Goal: Task Accomplishment & Management: Manage account settings

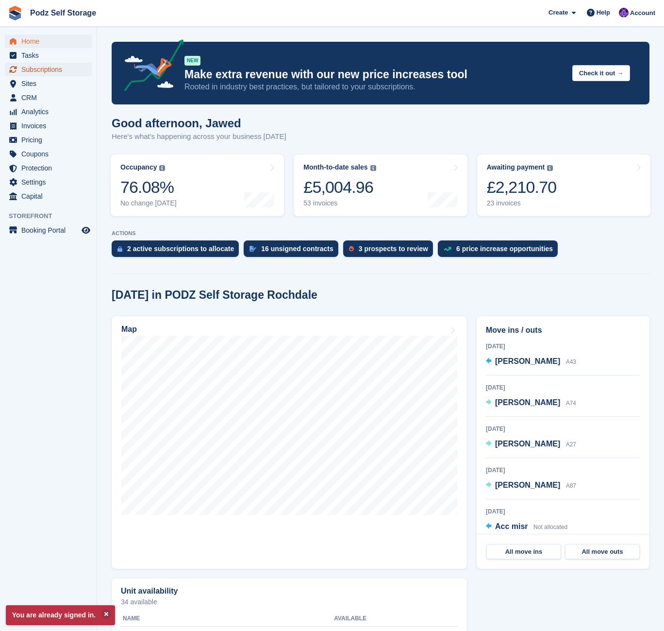
click at [49, 70] on span "Subscriptions" at bounding box center [50, 70] width 58 height 14
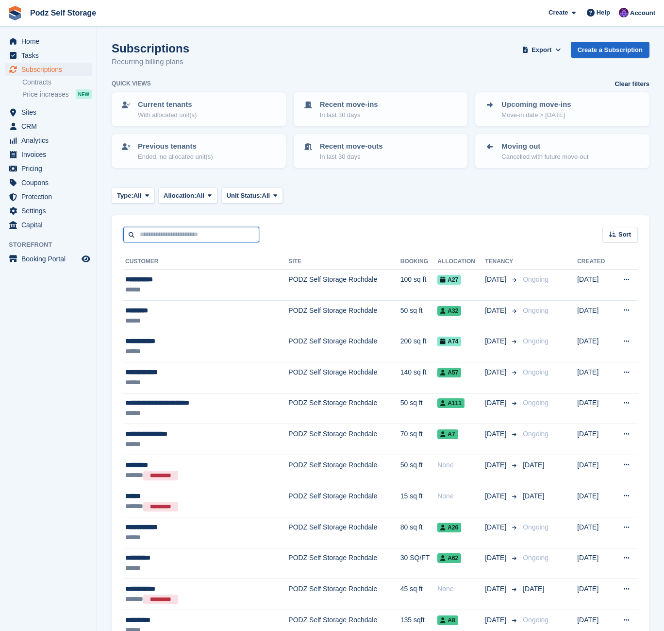
click at [215, 236] on input "text" at bounding box center [191, 235] width 136 height 16
click at [199, 233] on input "*****" at bounding box center [191, 235] width 136 height 16
type input "***"
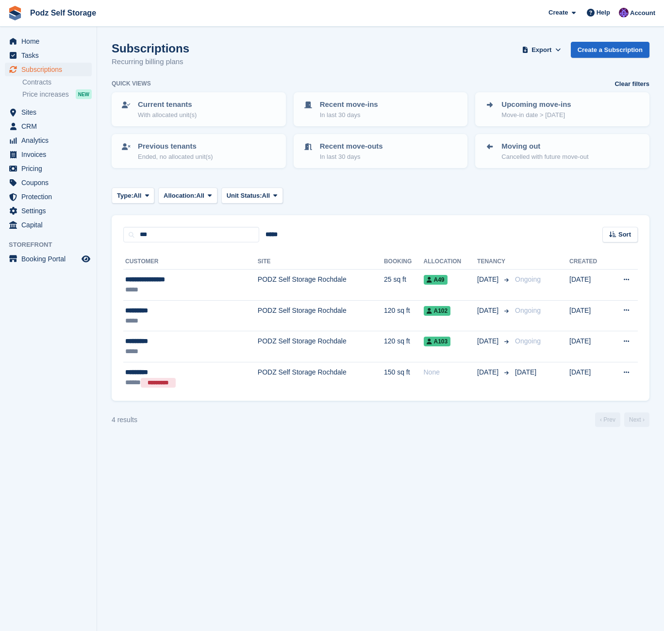
click at [384, 210] on section "Subscriptions Recurring billing plans Export Export Subscriptions Export a CSV …" at bounding box center [380, 315] width 567 height 631
click at [260, 474] on section "Subscriptions Recurring billing plans Export Export Subscriptions Export a CSV …" at bounding box center [380, 315] width 567 height 631
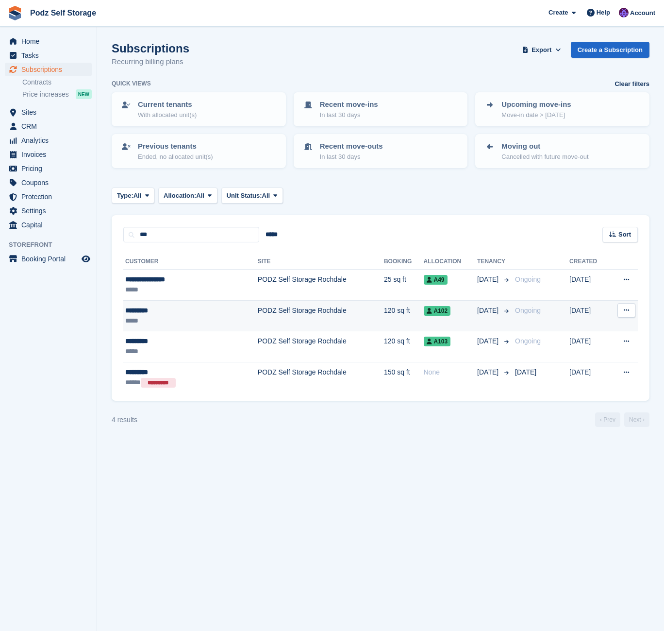
click at [258, 324] on td "PODZ Self Storage Rochdale" at bounding box center [321, 315] width 126 height 31
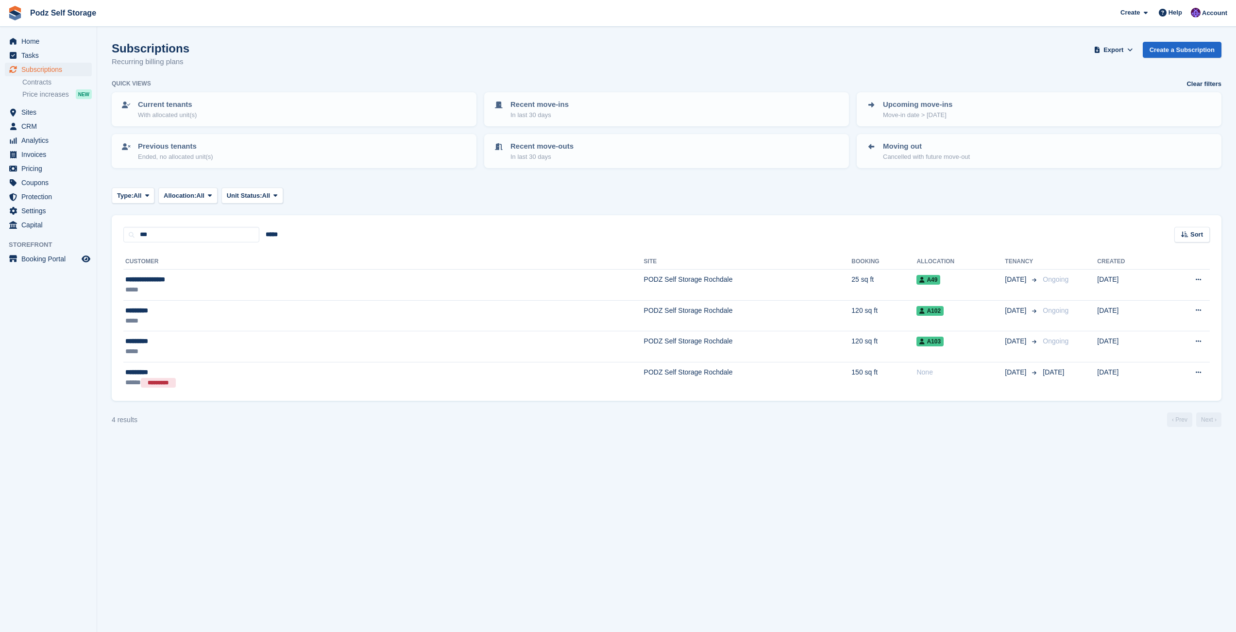
click at [360, 188] on div "Type: All All Upcoming Previous Active Ending Allocation: All All Allocated Una…" at bounding box center [666, 195] width 1109 height 16
click at [418, 50] on div "Subscriptions Recurring billing plans Export Export Subscriptions Export a CSV …" at bounding box center [666, 60] width 1109 height 37
click at [644, 313] on td "PODZ Self Storage Rochdale" at bounding box center [748, 315] width 208 height 31
click at [644, 337] on td "PODZ Self Storage Rochdale" at bounding box center [748, 346] width 208 height 31
click at [773, 179] on section "Subscriptions Recurring billing plans Export Export Subscriptions Export a CSV …" at bounding box center [666, 316] width 1139 height 632
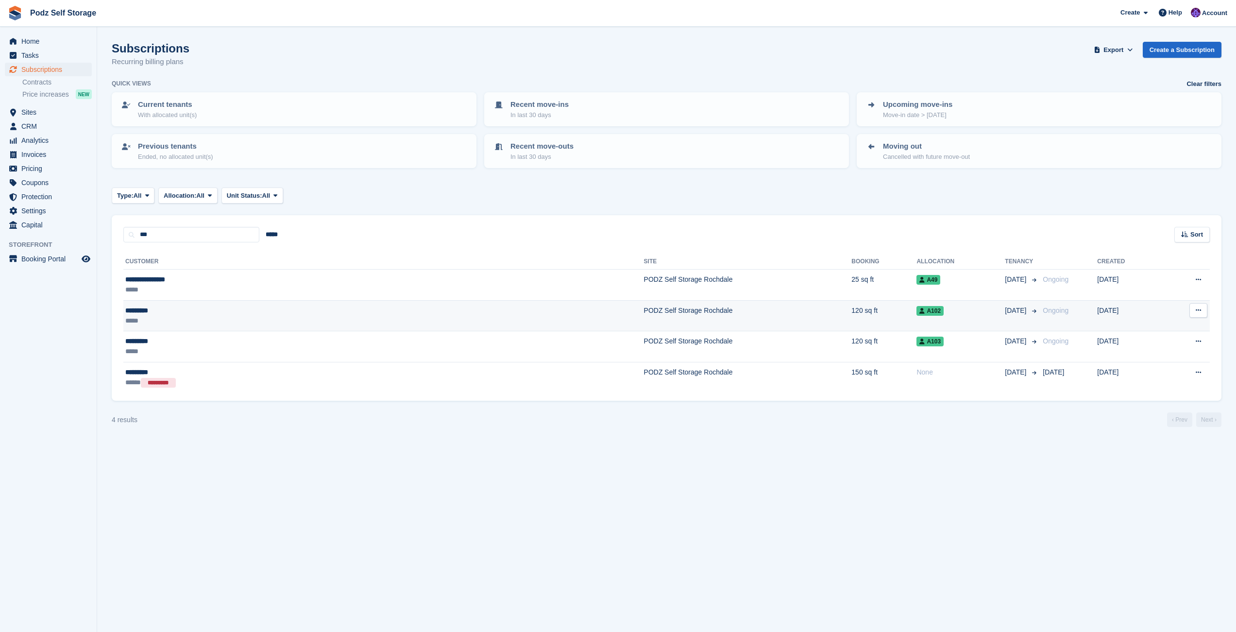
click at [644, 324] on td "PODZ Self Storage Rochdale" at bounding box center [748, 315] width 208 height 31
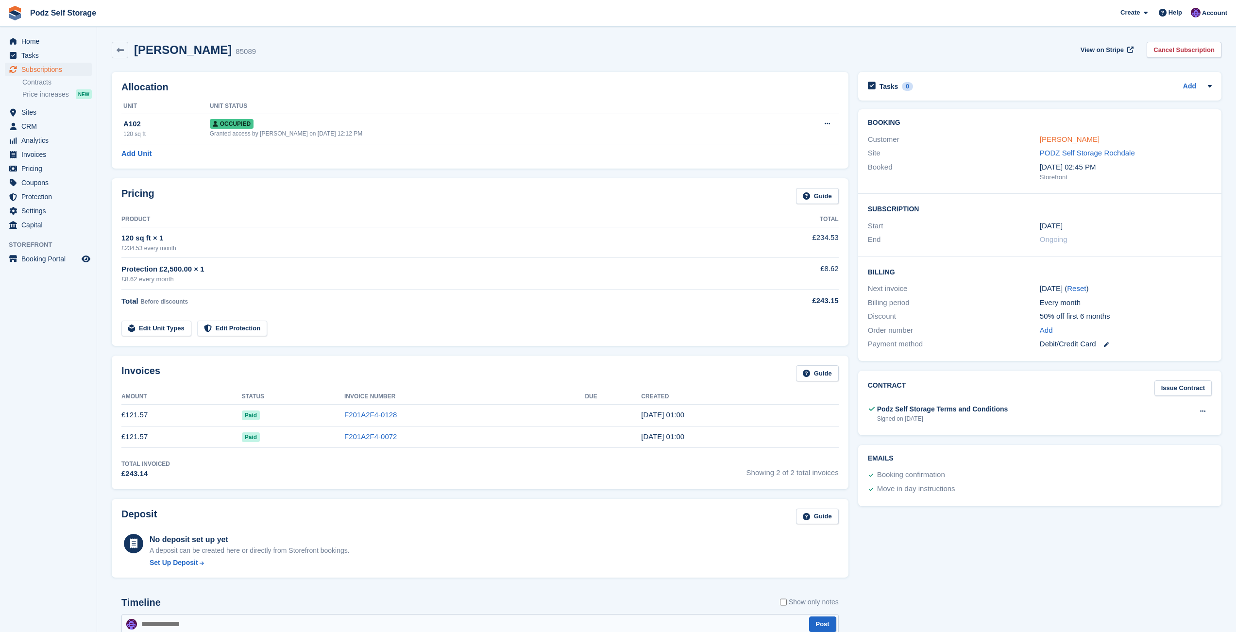
click at [1053, 140] on link "[PERSON_NAME]" at bounding box center [1069, 139] width 60 height 8
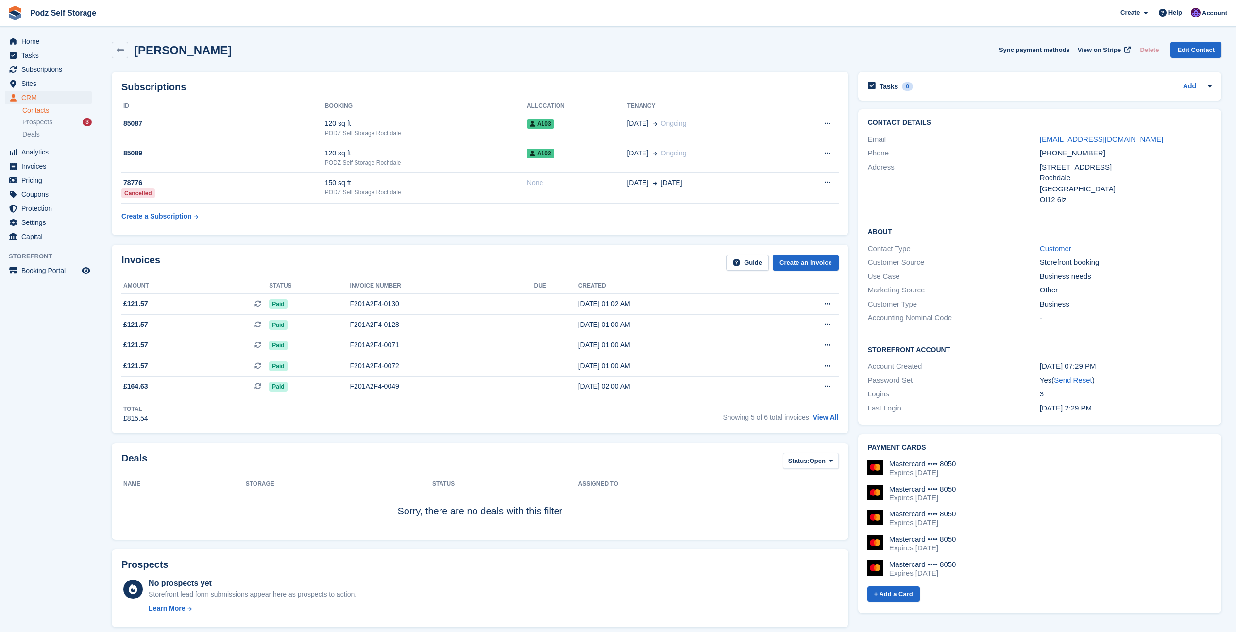
click at [563, 225] on table "ID Booking Allocation Tenancy 85087 120 sq ft PODZ Self Storage Rochdale A103 0…" at bounding box center [479, 162] width 717 height 127
click at [533, 56] on div "Laila Ali Sync payment methods View on Stripe Delete Edit Contact" at bounding box center [666, 50] width 1109 height 17
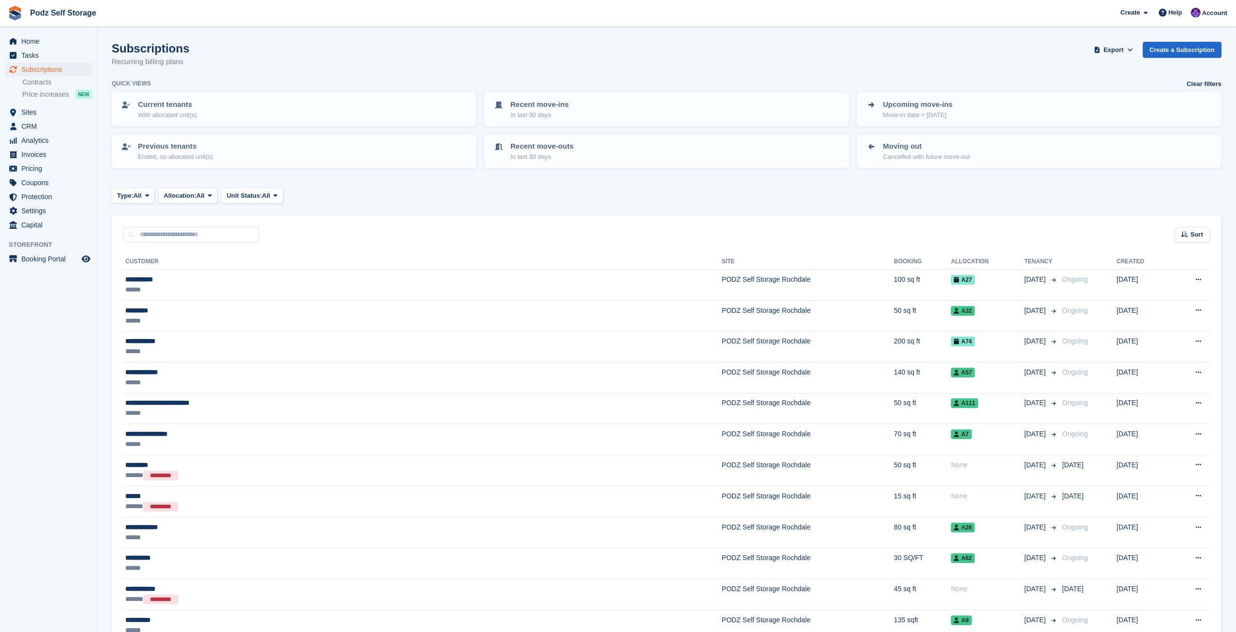
click at [435, 190] on div "Type: All All Upcoming Previous Active Ending Allocation: All All Allocated Una…" at bounding box center [666, 195] width 1109 height 16
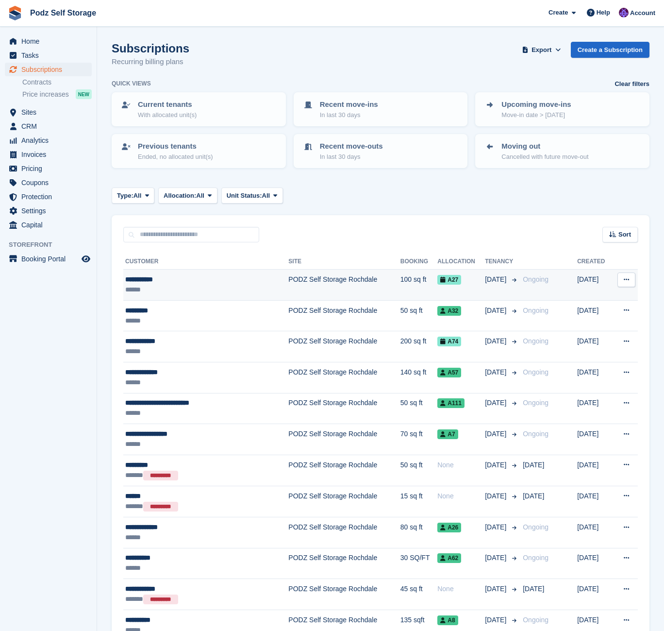
click at [299, 279] on td "PODZ Self Storage Rochdale" at bounding box center [344, 284] width 112 height 31
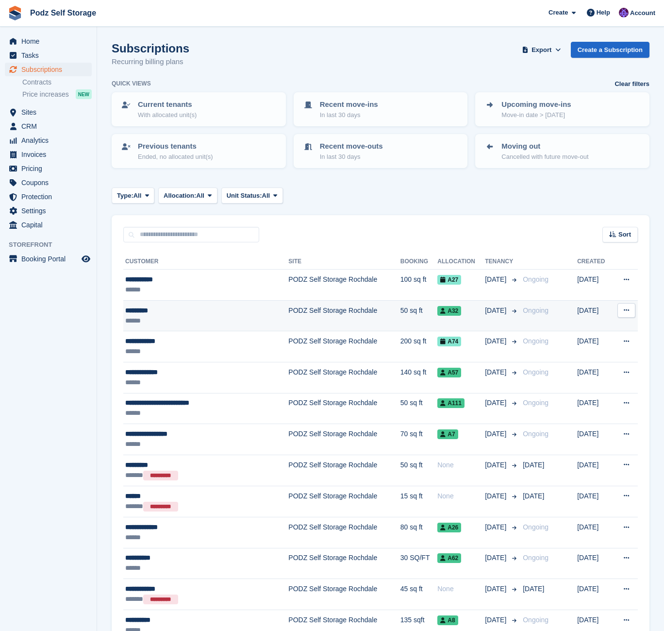
click at [300, 307] on td "PODZ Self Storage Rochdale" at bounding box center [344, 315] width 112 height 31
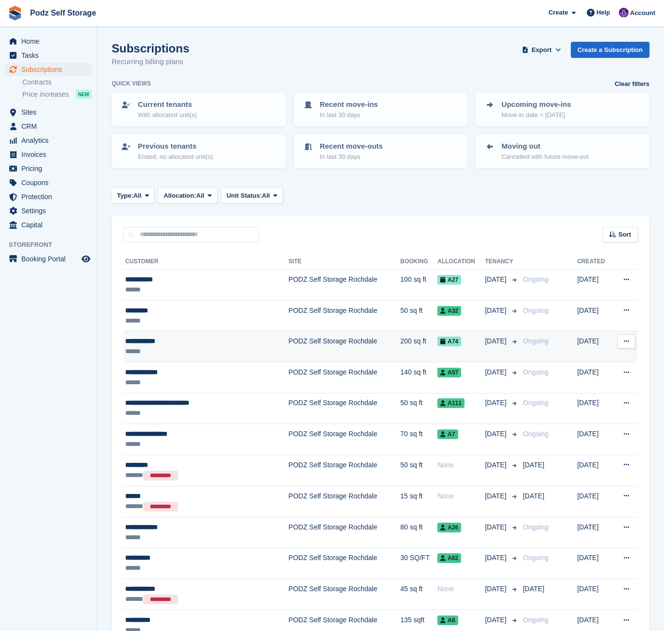
click at [301, 336] on td "PODZ Self Storage Rochdale" at bounding box center [344, 346] width 112 height 31
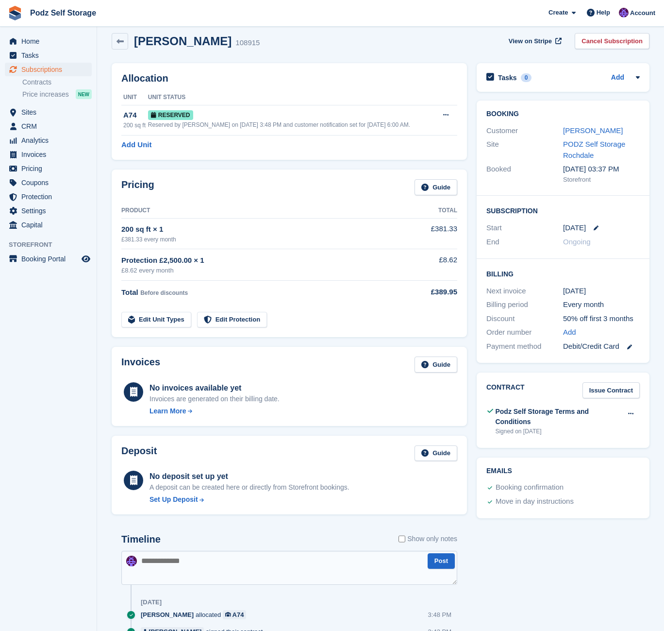
scroll to position [4, 0]
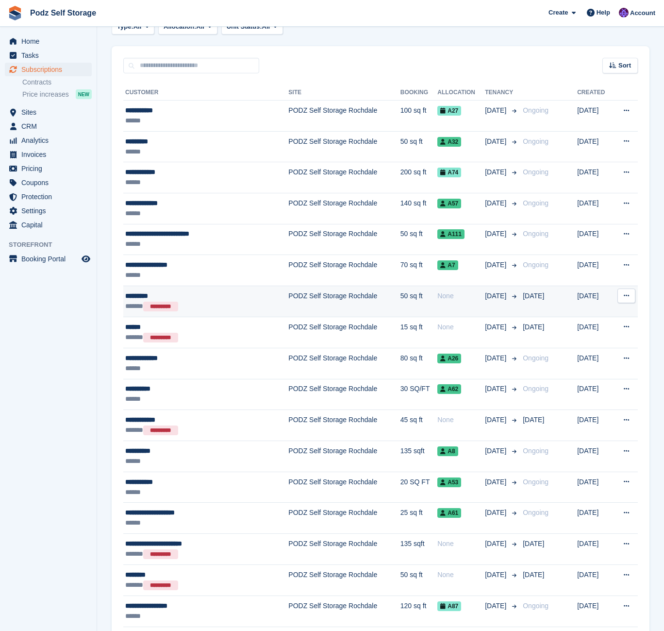
scroll to position [169, 0]
click at [299, 358] on td "PODZ Self Storage Rochdale" at bounding box center [344, 362] width 112 height 31
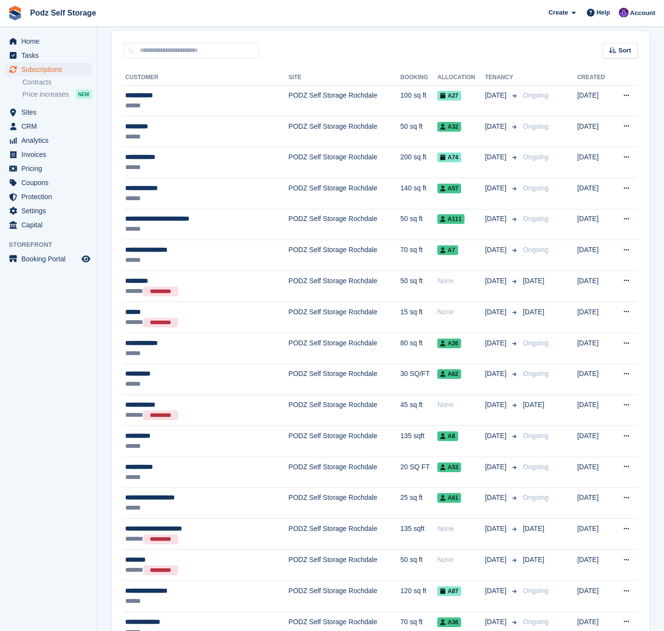
scroll to position [193, 0]
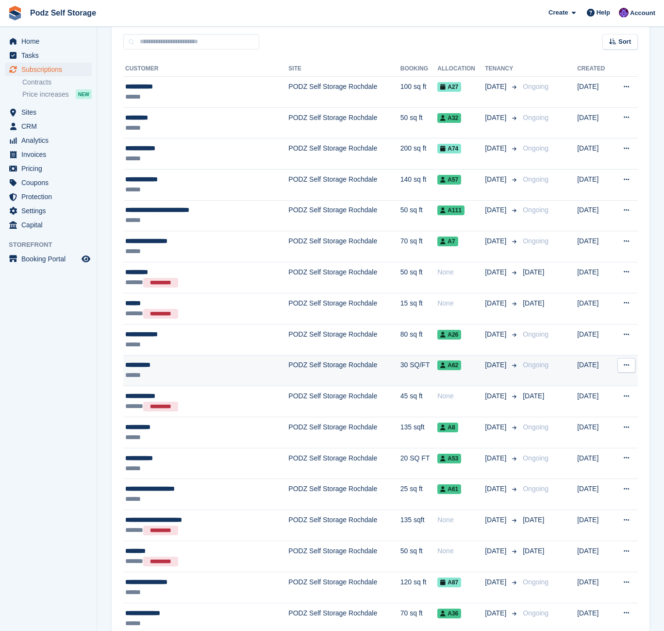
click at [299, 358] on td "PODZ Self Storage Rochdale" at bounding box center [344, 370] width 112 height 31
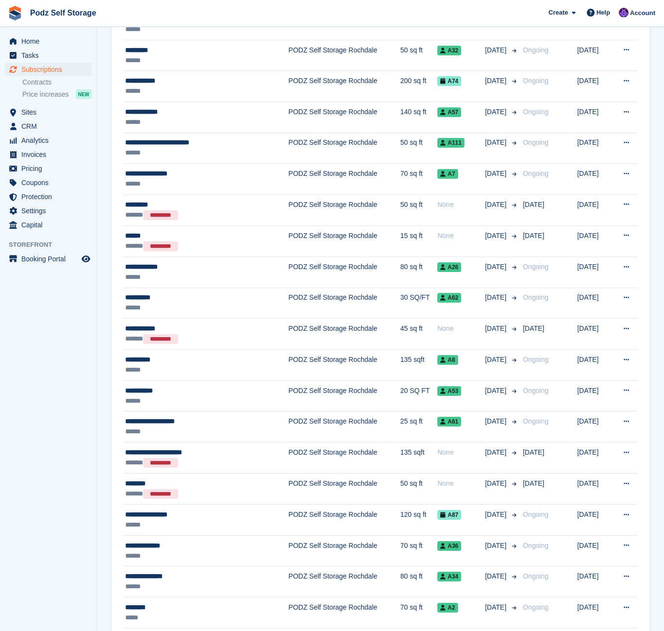
scroll to position [273, 0]
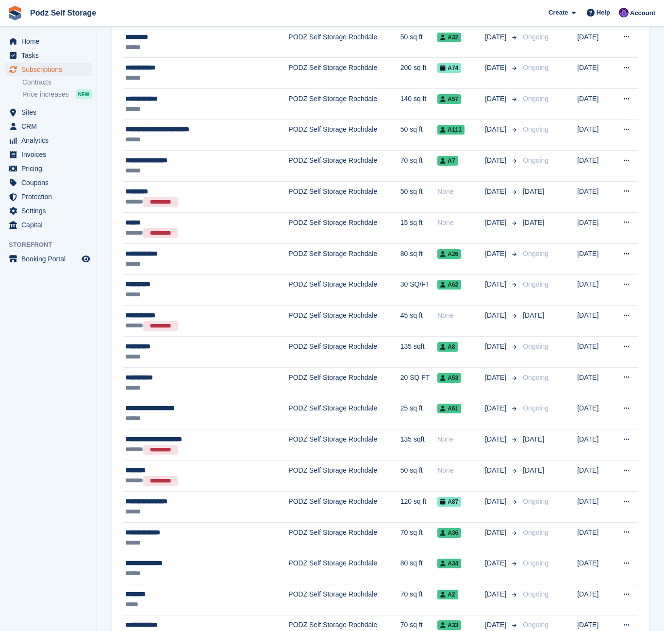
click at [299, 358] on td "PODZ Self Storage Rochdale" at bounding box center [344, 351] width 112 height 31
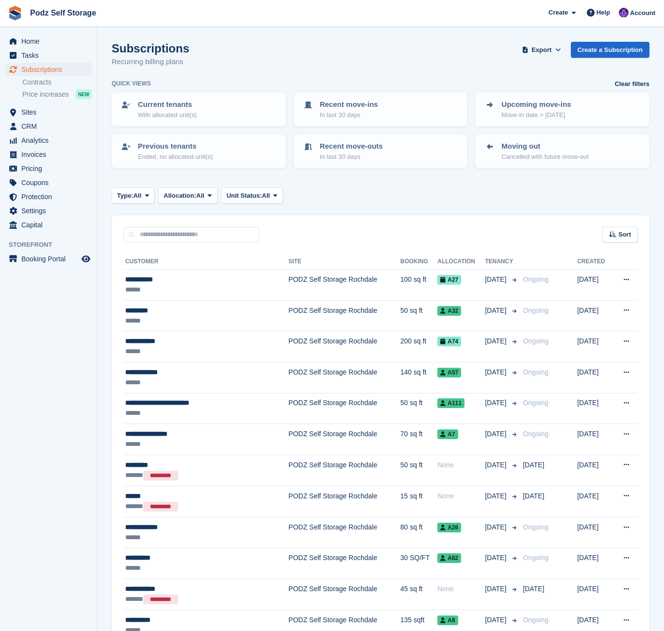
scroll to position [273, 0]
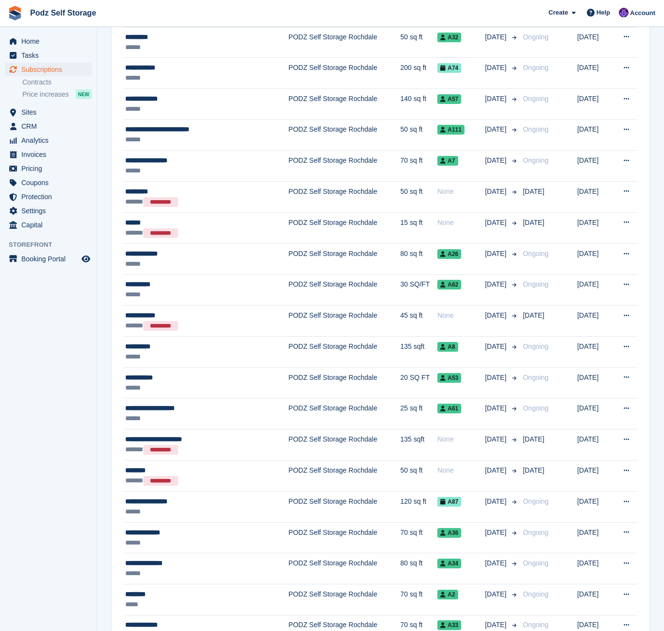
click at [299, 358] on td "PODZ Self Storage Rochdale" at bounding box center [344, 351] width 112 height 31
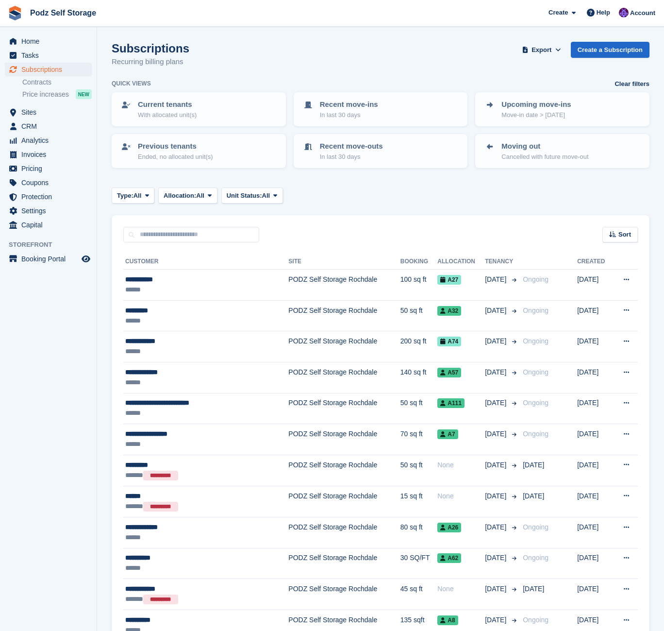
scroll to position [273, 0]
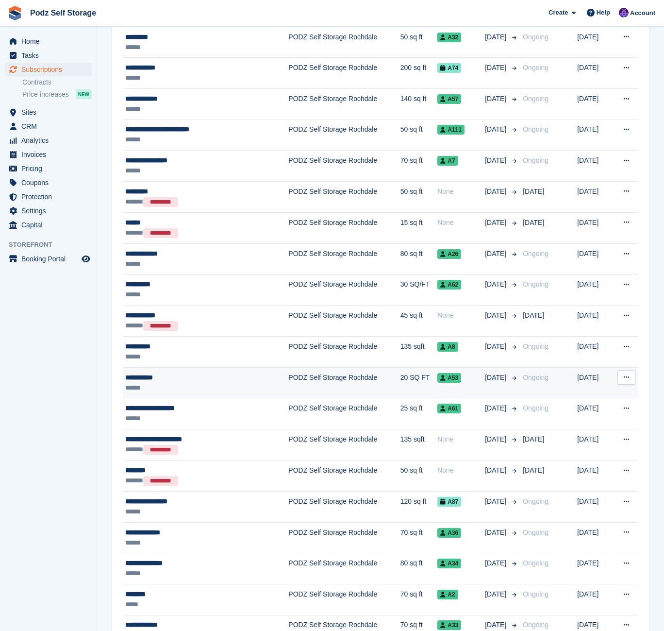
click at [298, 386] on td "PODZ Self Storage Rochdale" at bounding box center [344, 382] width 112 height 31
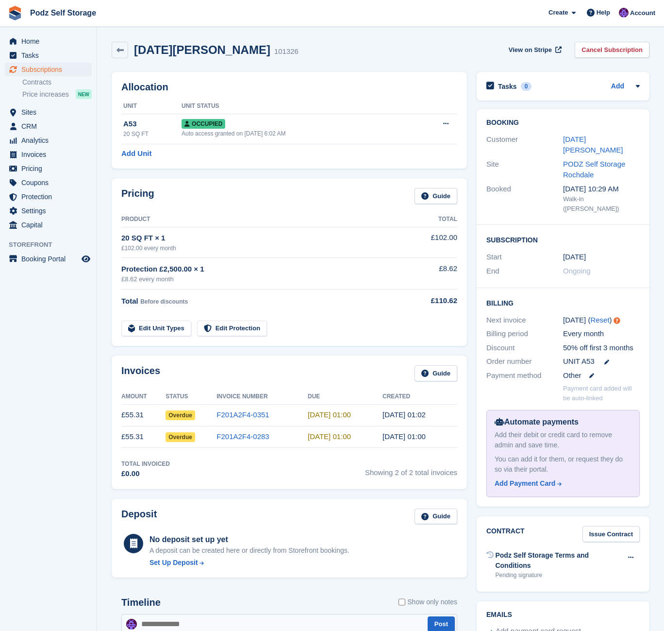
click at [390, 40] on div "[DATE][PERSON_NAME] 101326 View on Stripe Cancel Subscription" at bounding box center [381, 52] width 548 height 30
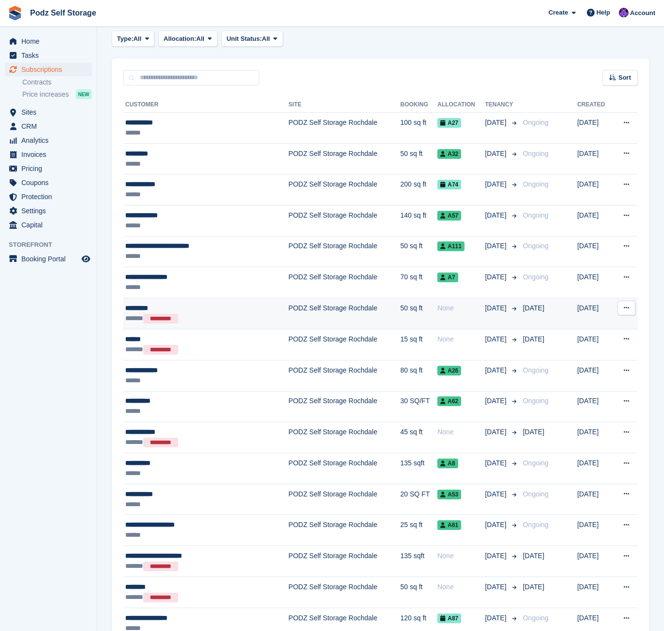
scroll to position [144, 0]
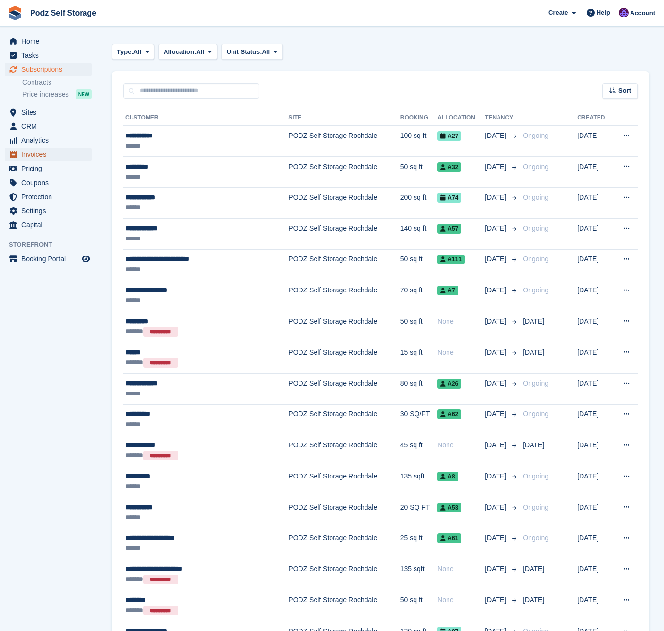
click at [60, 151] on span "Invoices" at bounding box center [50, 155] width 58 height 14
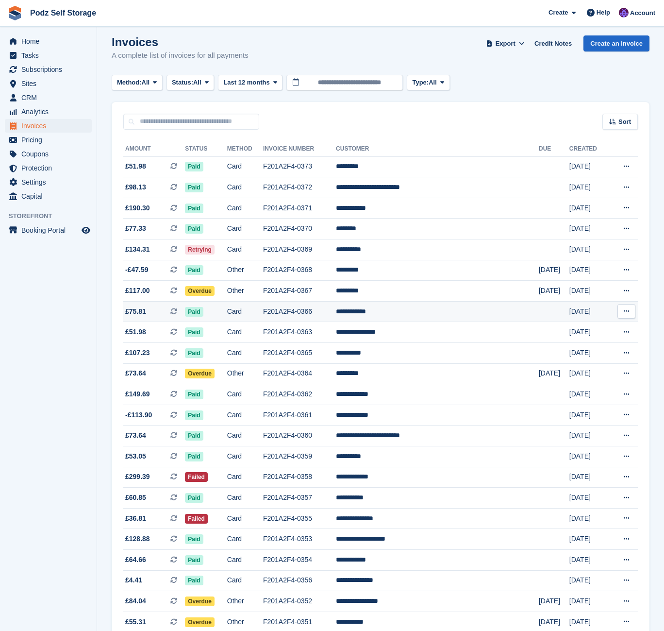
scroll to position [8, 0]
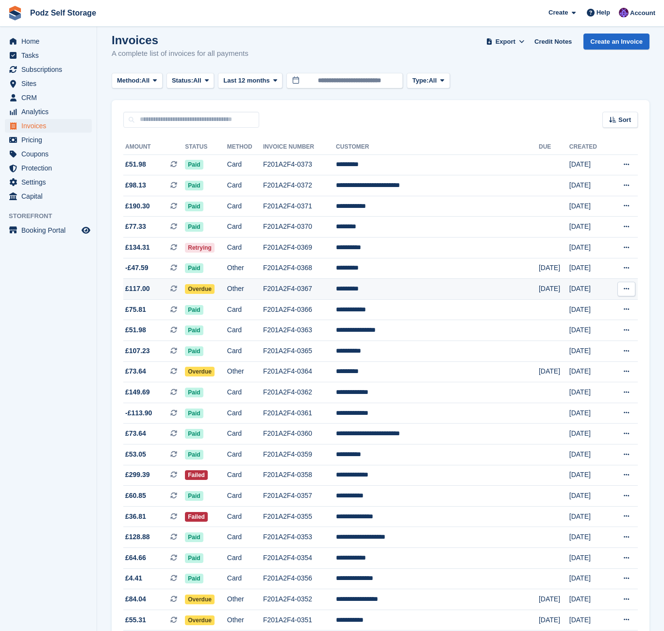
click at [215, 290] on span "Overdue" at bounding box center [200, 289] width 30 height 10
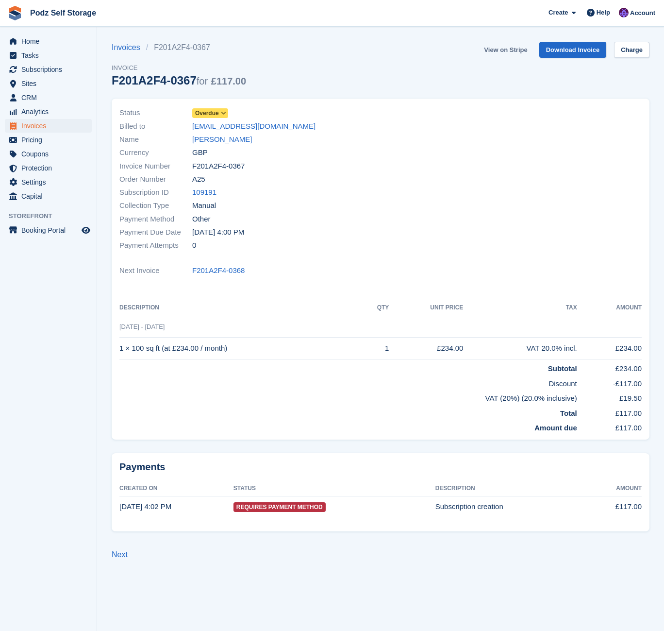
click at [503, 54] on link "View on Stripe" at bounding box center [505, 50] width 51 height 16
click at [508, 50] on link "View on Stripe" at bounding box center [505, 50] width 51 height 16
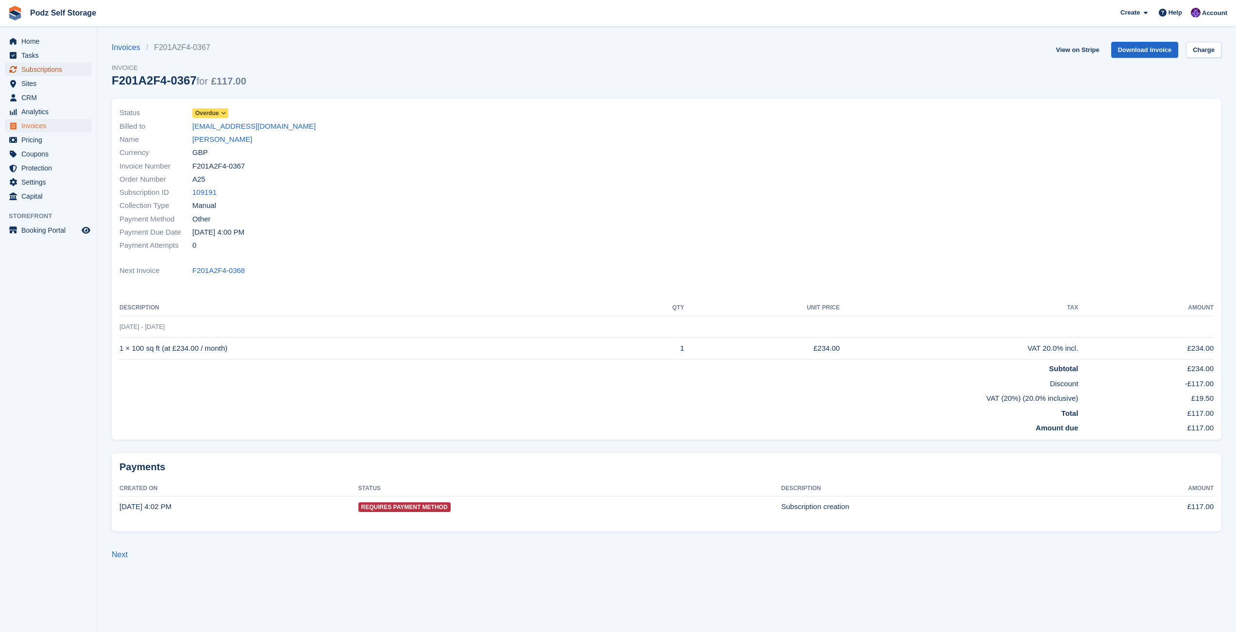
click at [34, 68] on span "Subscriptions" at bounding box center [50, 70] width 58 height 14
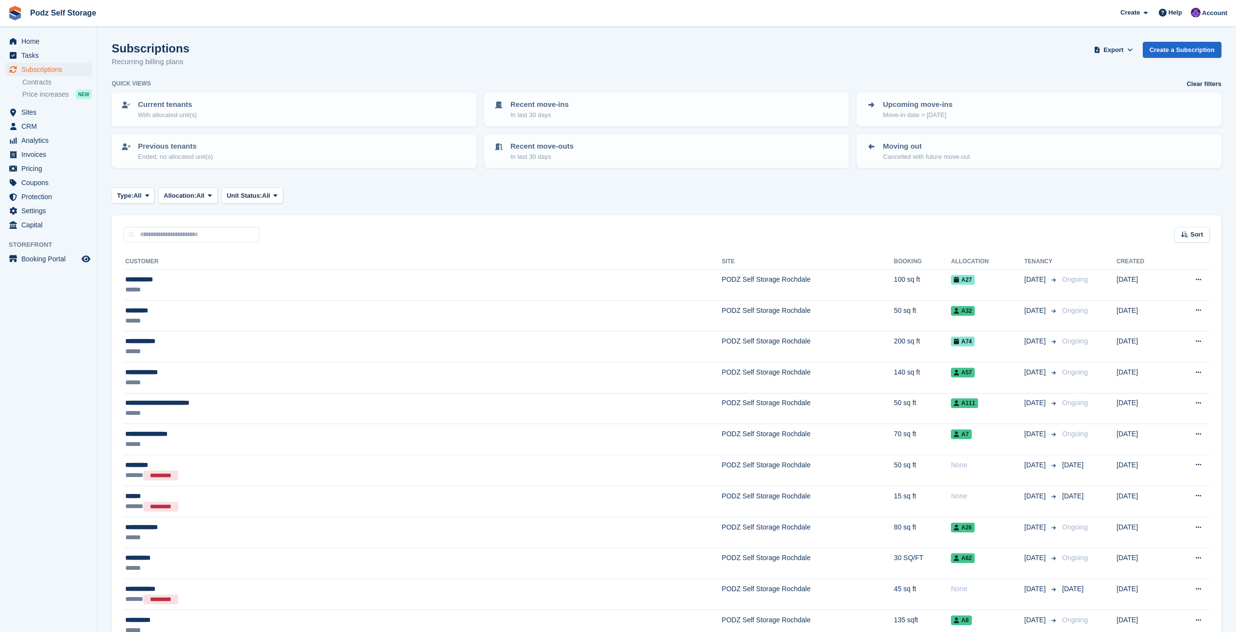
click at [187, 235] on input "text" at bounding box center [191, 235] width 136 height 16
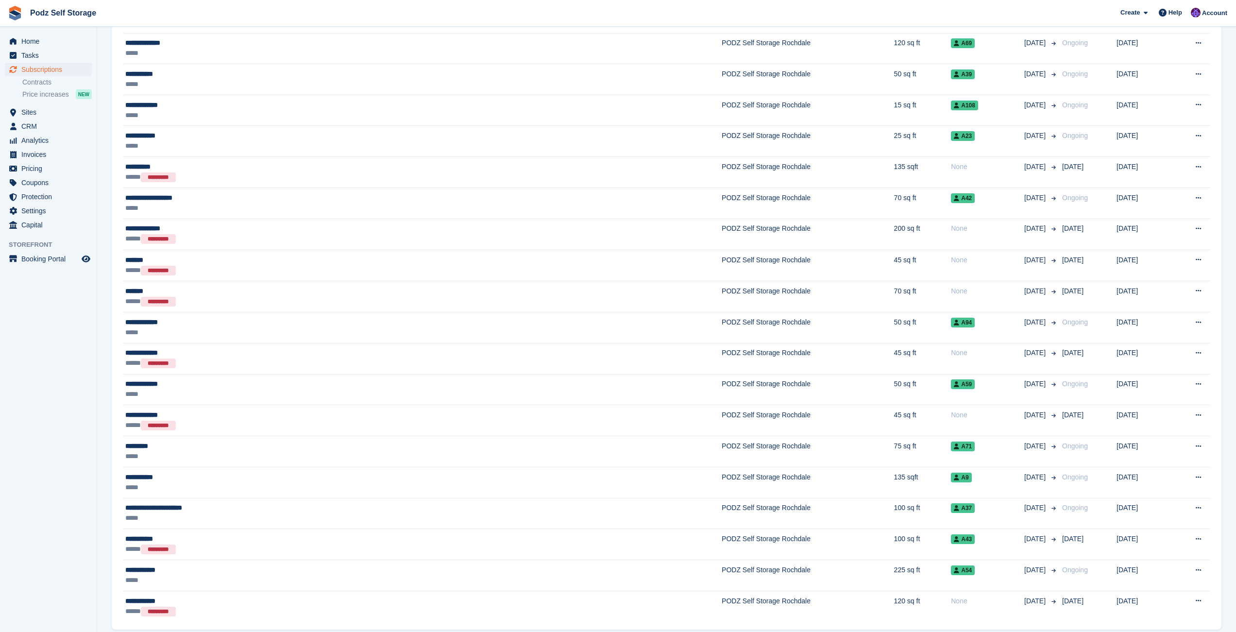
type input "*****"
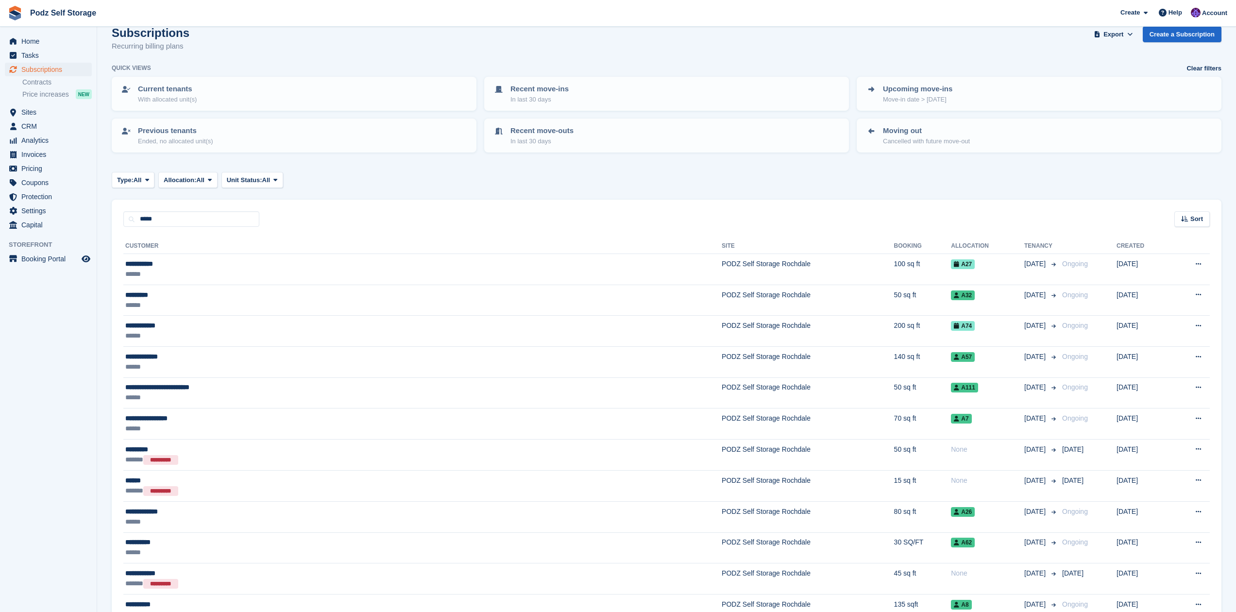
scroll to position [17, 0]
click at [61, 57] on span "Tasks" at bounding box center [50, 56] width 58 height 14
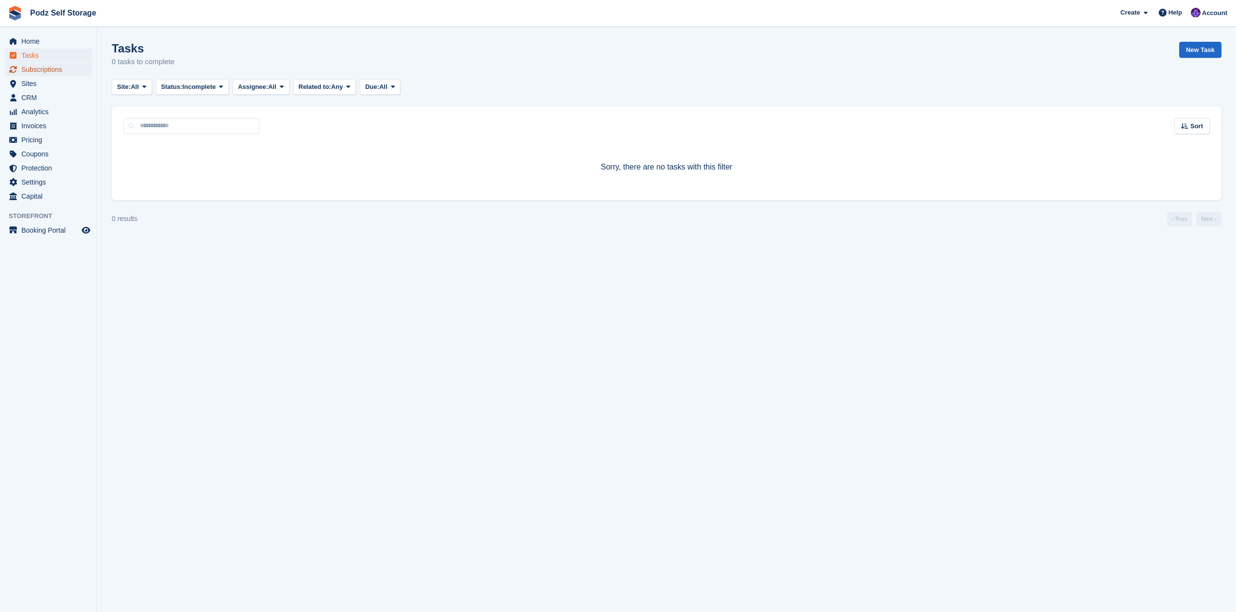
click at [56, 71] on span "Subscriptions" at bounding box center [50, 70] width 58 height 14
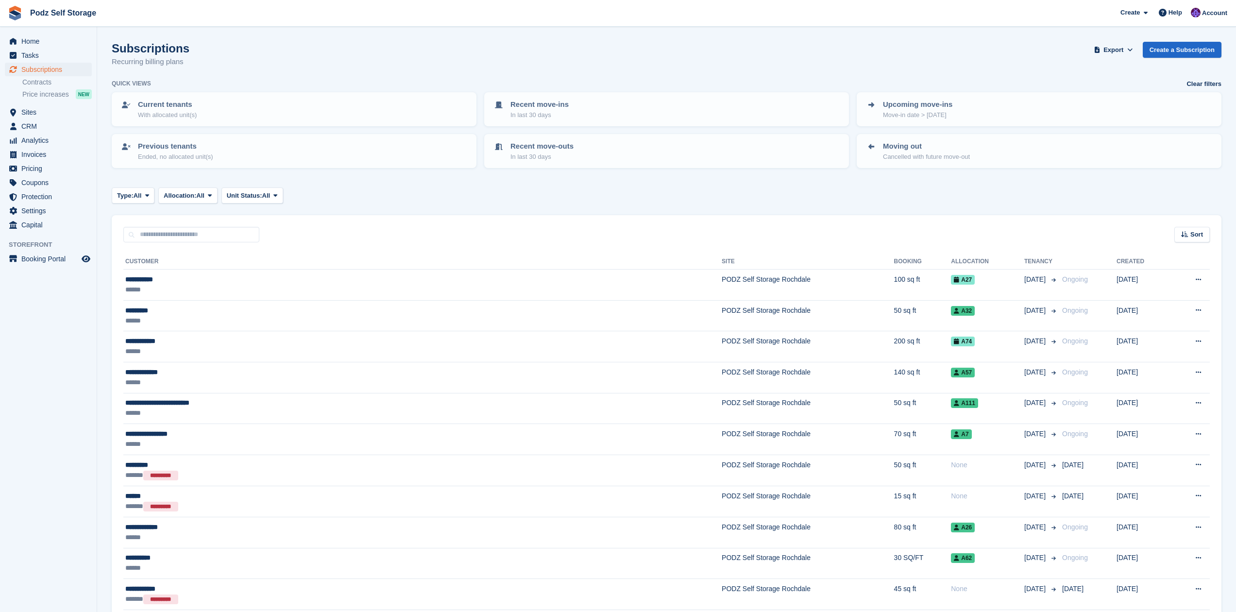
click at [225, 222] on div "Sort Sort by Customer name Date created Move in date Move out date Created (old…" at bounding box center [666, 229] width 1109 height 28
click at [224, 232] on input "text" at bounding box center [191, 235] width 136 height 16
type input "*****"
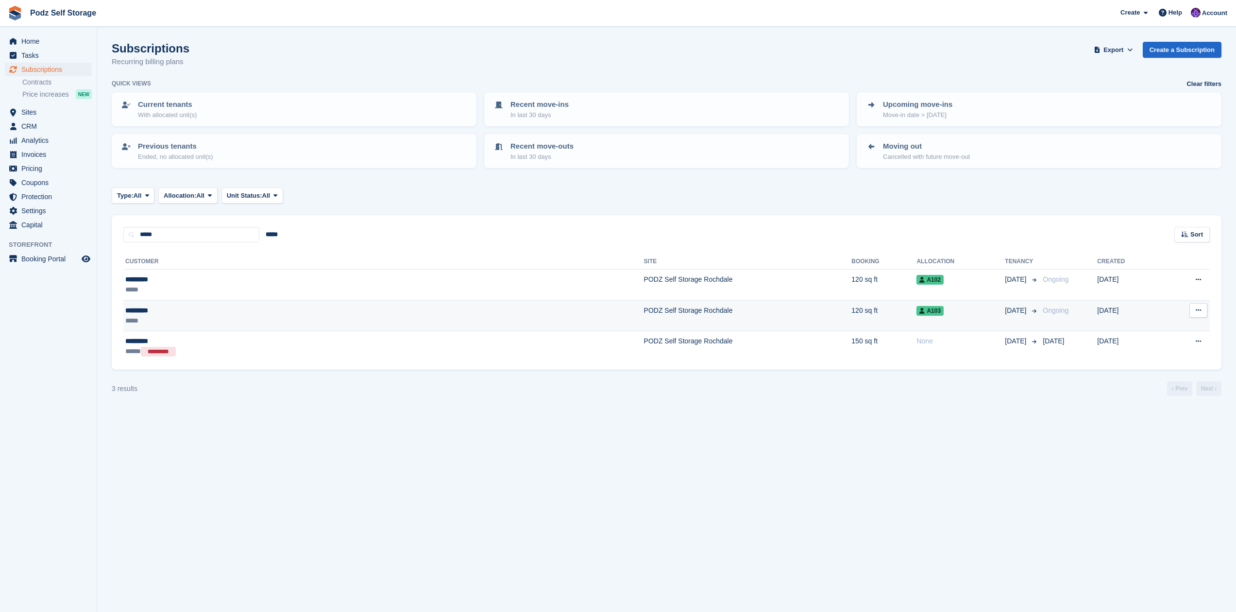
click at [664, 316] on td "A103" at bounding box center [960, 315] width 88 height 31
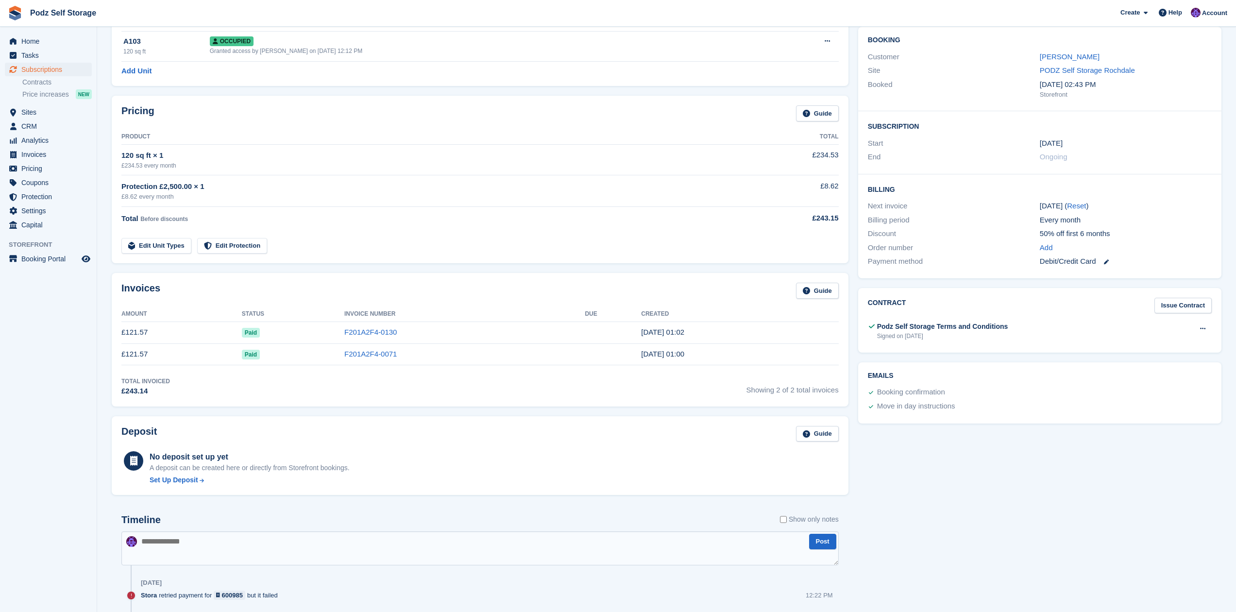
scroll to position [158, 0]
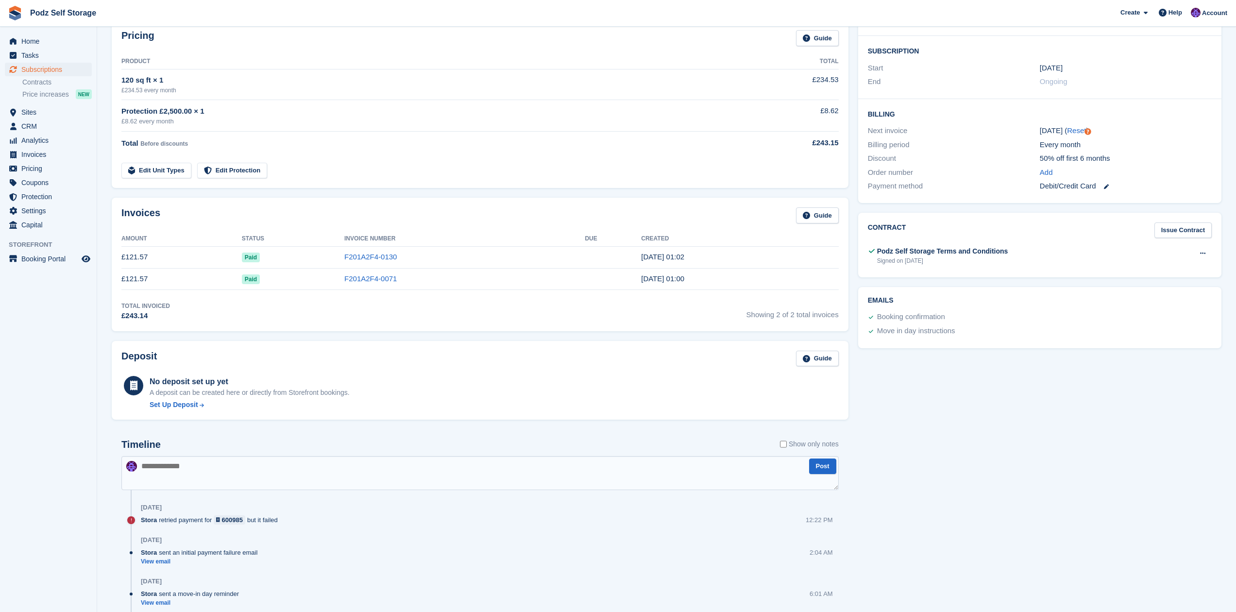
drag, startPoint x: 641, startPoint y: 261, endPoint x: 698, endPoint y: 287, distance: 62.6
click at [698, 287] on tbody "£121.57 Paid F201A2F4-0130 9 Jun, 01:02 £121.57 Paid F201A2F4-0071 9 May, 01:00" at bounding box center [479, 268] width 717 height 44
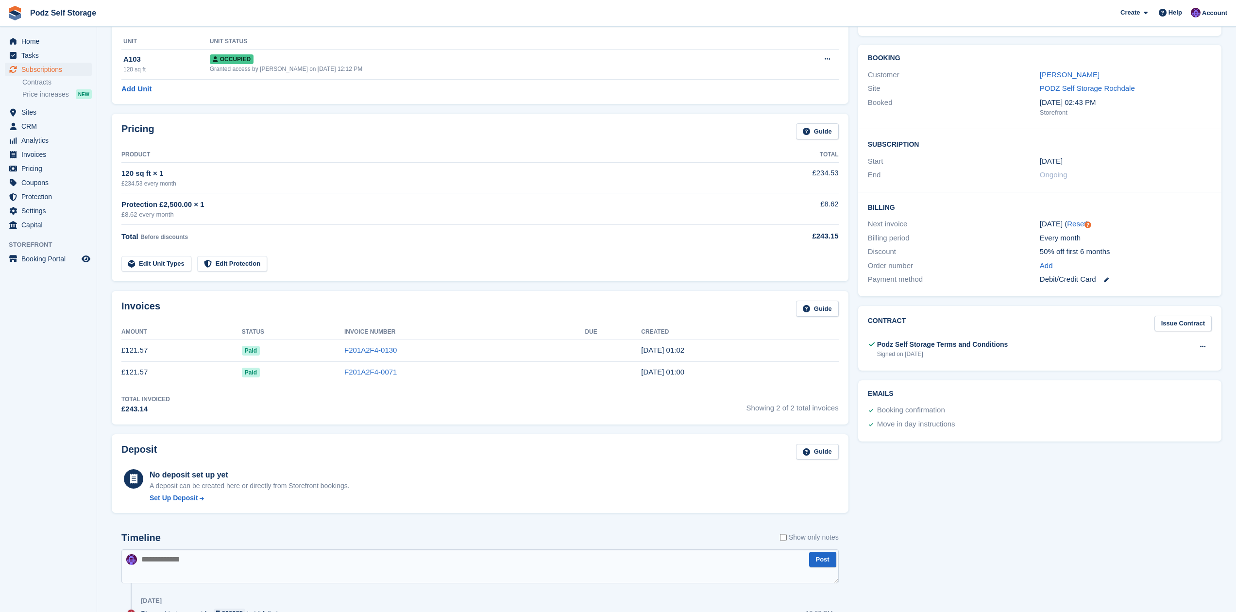
scroll to position [64, 0]
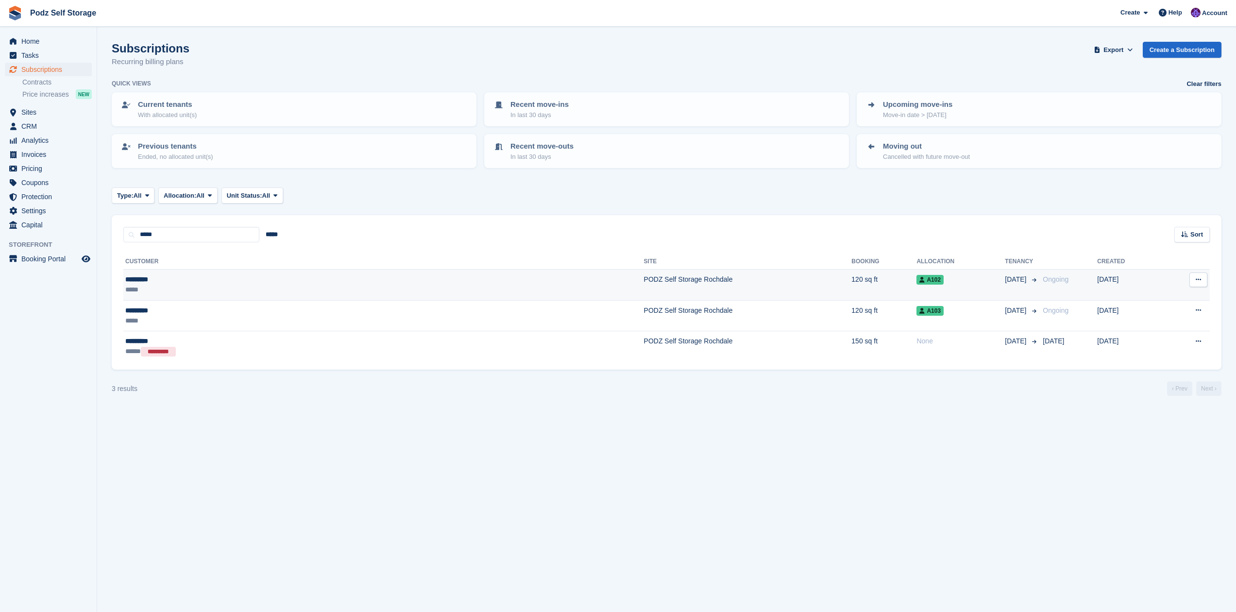
click at [140, 282] on div "*********" at bounding box center [235, 279] width 220 height 10
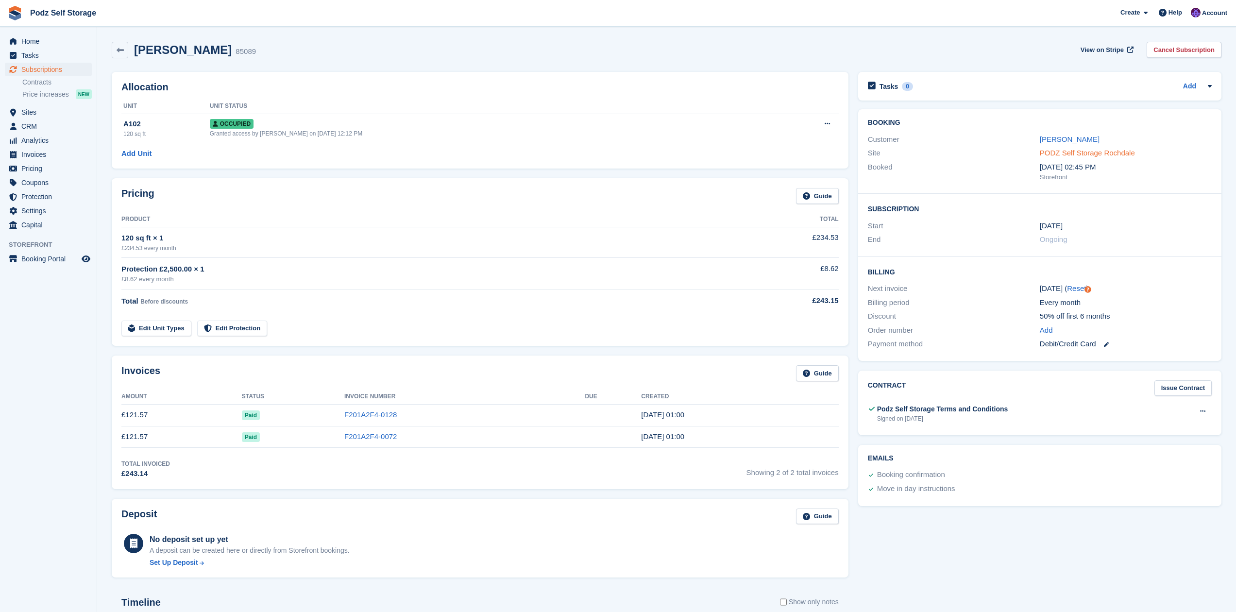
click at [1088, 149] on link "PODZ Self Storage Rochdale" at bounding box center [1086, 153] width 95 height 8
click at [1055, 143] on link "[PERSON_NAME]" at bounding box center [1069, 139] width 60 height 8
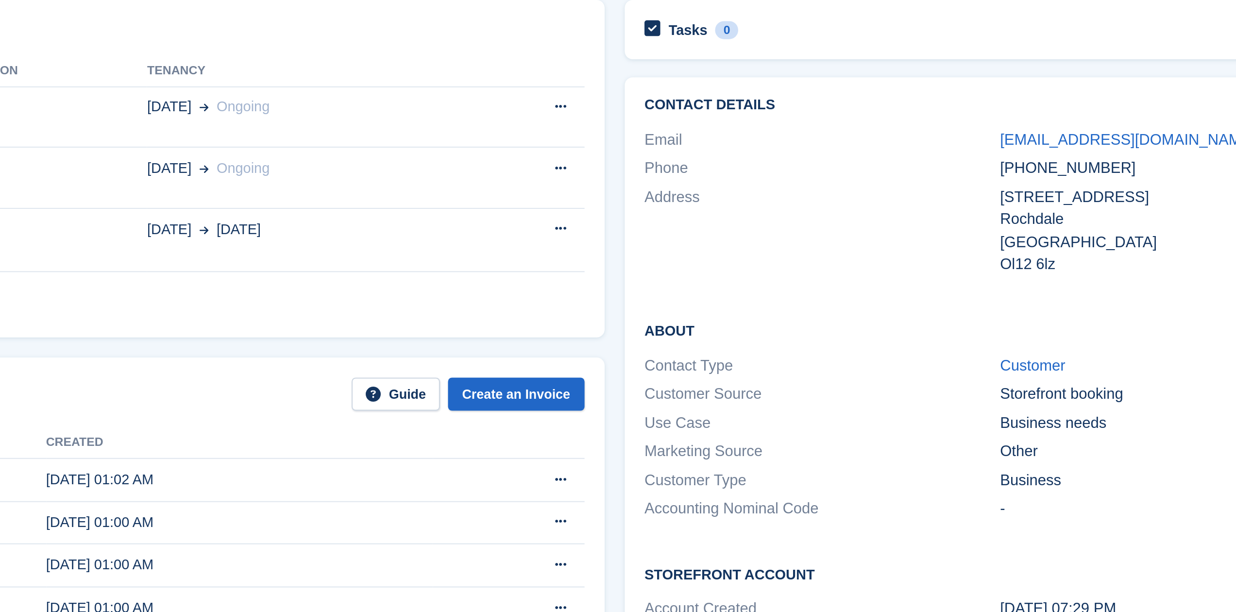
click at [1065, 196] on div "Ol12 6lz" at bounding box center [1125, 199] width 172 height 11
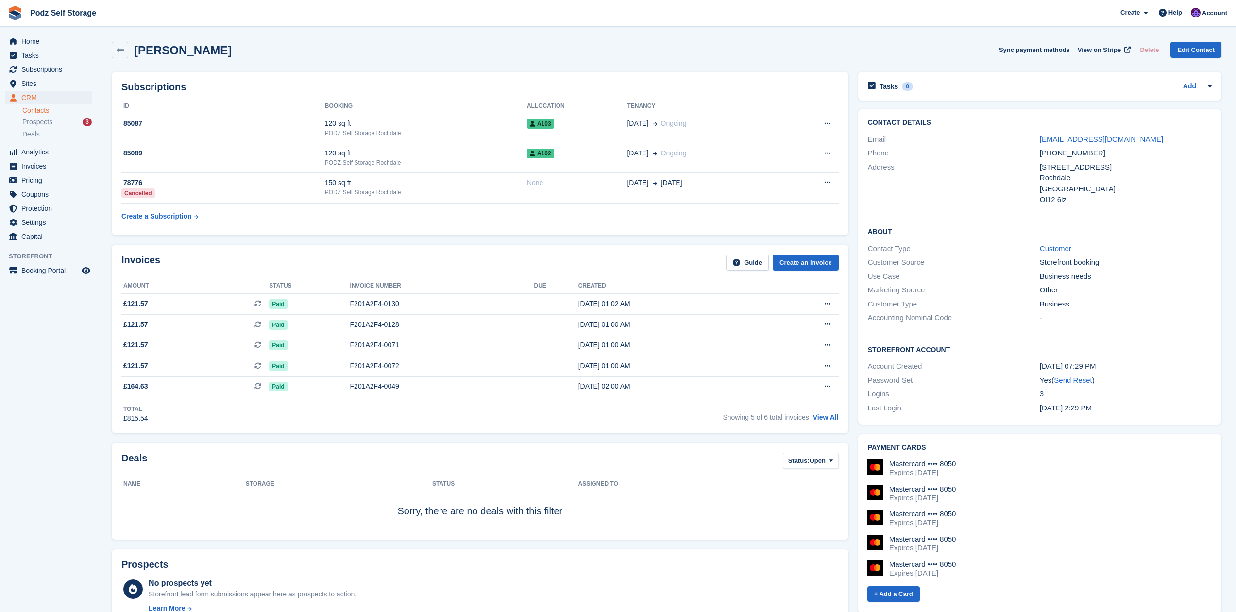
click at [671, 49] on div "Laila Ali Sync payment methods View on Stripe Delete Edit Contact" at bounding box center [666, 50] width 1109 height 17
click at [530, 133] on td "A103" at bounding box center [577, 129] width 100 height 30
click at [501, 127] on div "120 sq ft" at bounding box center [426, 123] width 202 height 10
click at [457, 167] on td "120 sq ft PODZ Self Storage Rochdale" at bounding box center [426, 158] width 202 height 30
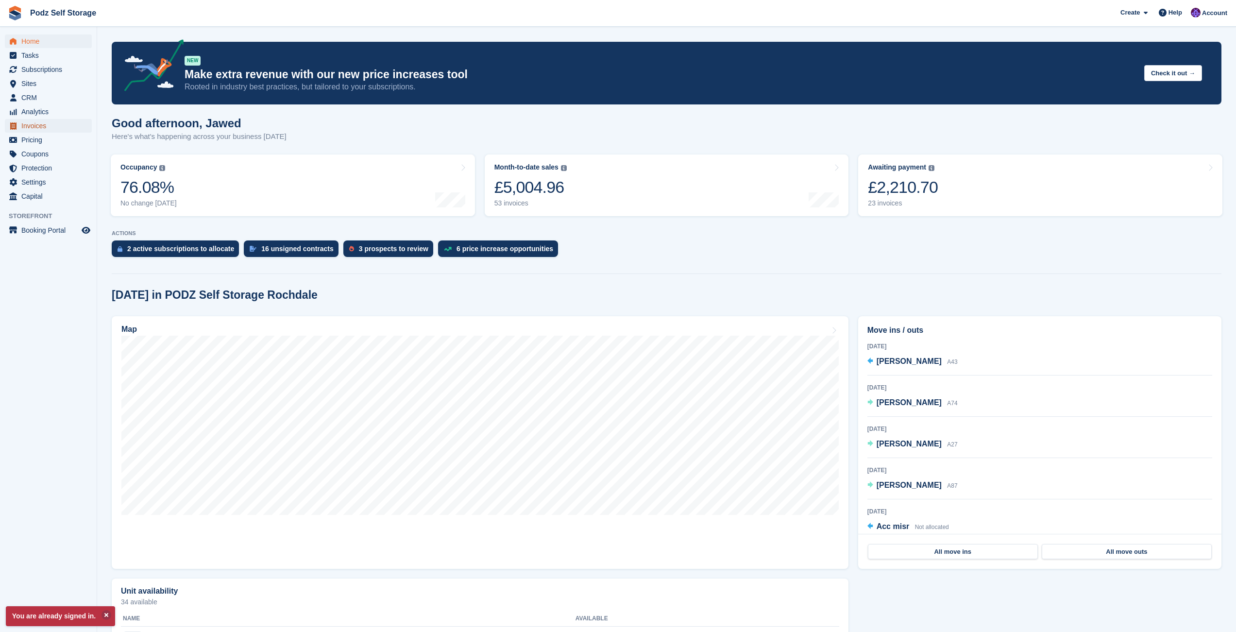
click at [58, 127] on span "Invoices" at bounding box center [50, 126] width 58 height 14
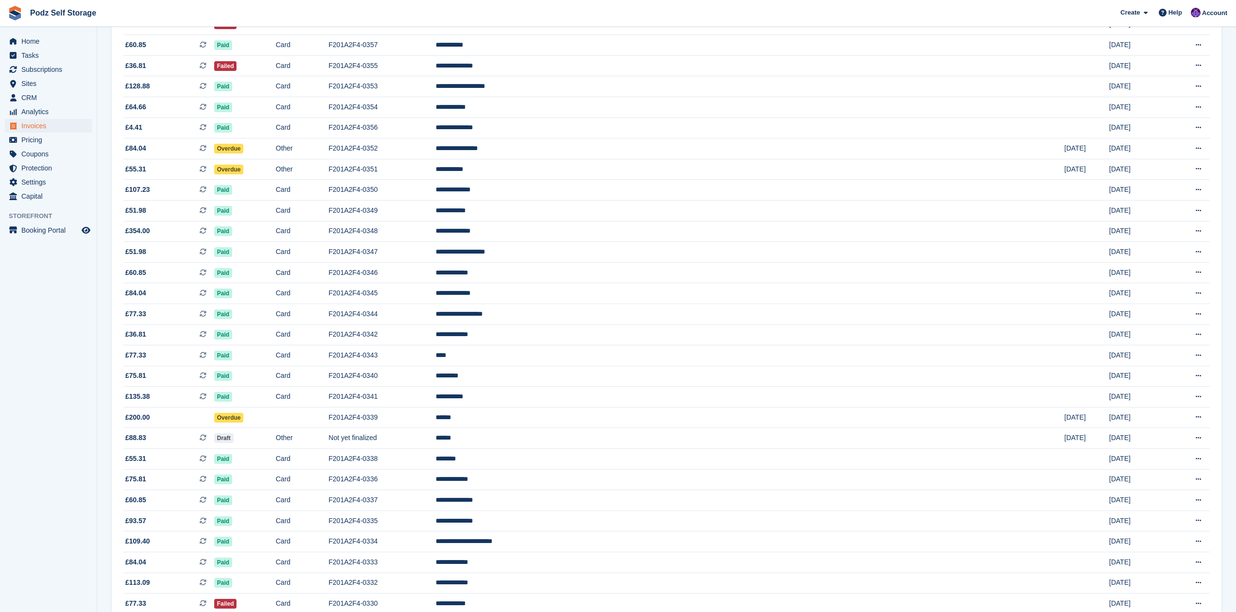
scroll to position [646, 0]
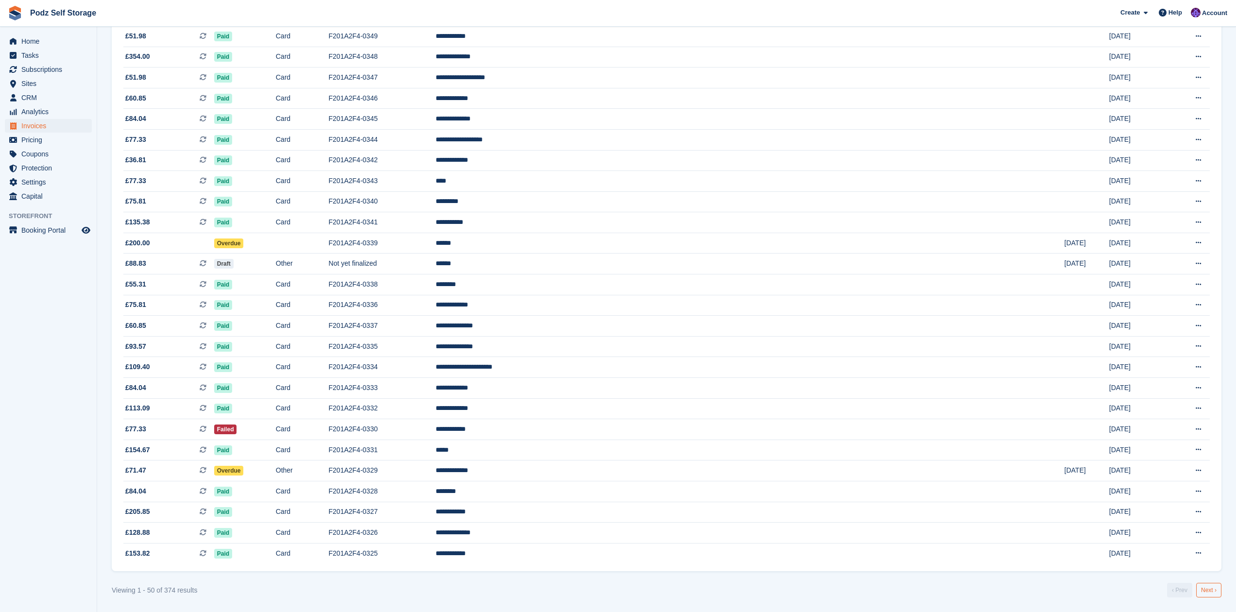
click at [1210, 590] on link "Next ›" at bounding box center [1208, 590] width 25 height 15
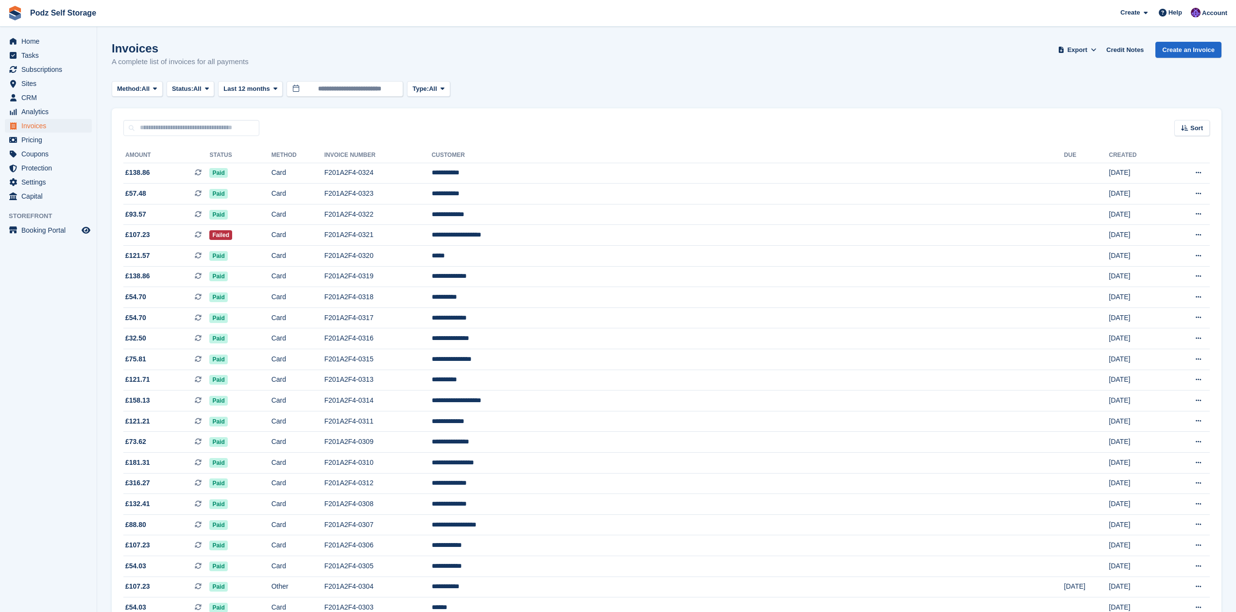
click at [267, 112] on div "Sort Sort by Date created Created (oldest first) Created (newest first)" at bounding box center [666, 122] width 1109 height 28
click at [443, 98] on section "Invoices A complete list of invoices for all payments Export Export Invoices Ex…" at bounding box center [666, 622] width 1139 height 1245
click at [437, 93] on span "All" at bounding box center [433, 89] width 8 height 10
click at [511, 82] on div "Method: All All Bank Transfer Cash Cheque Debit/Credit Card Direct Debit SEPA D…" at bounding box center [666, 89] width 1109 height 16
click at [201, 92] on span "All" at bounding box center [197, 89] width 8 height 10
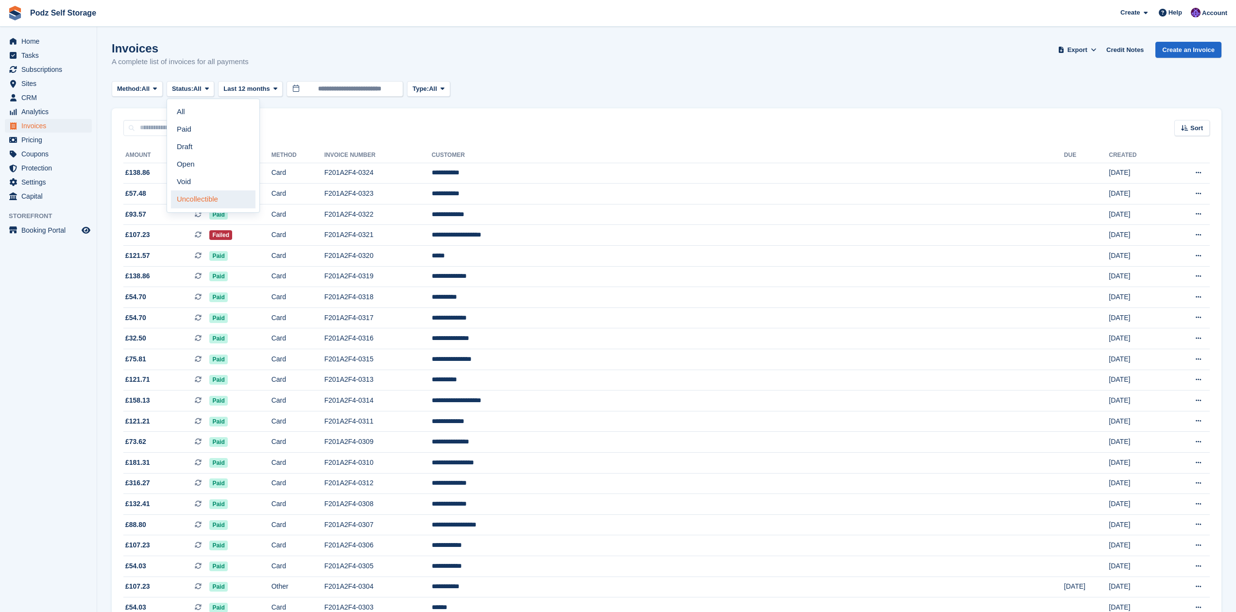
click at [202, 198] on link "Uncollectible" at bounding box center [213, 198] width 84 height 17
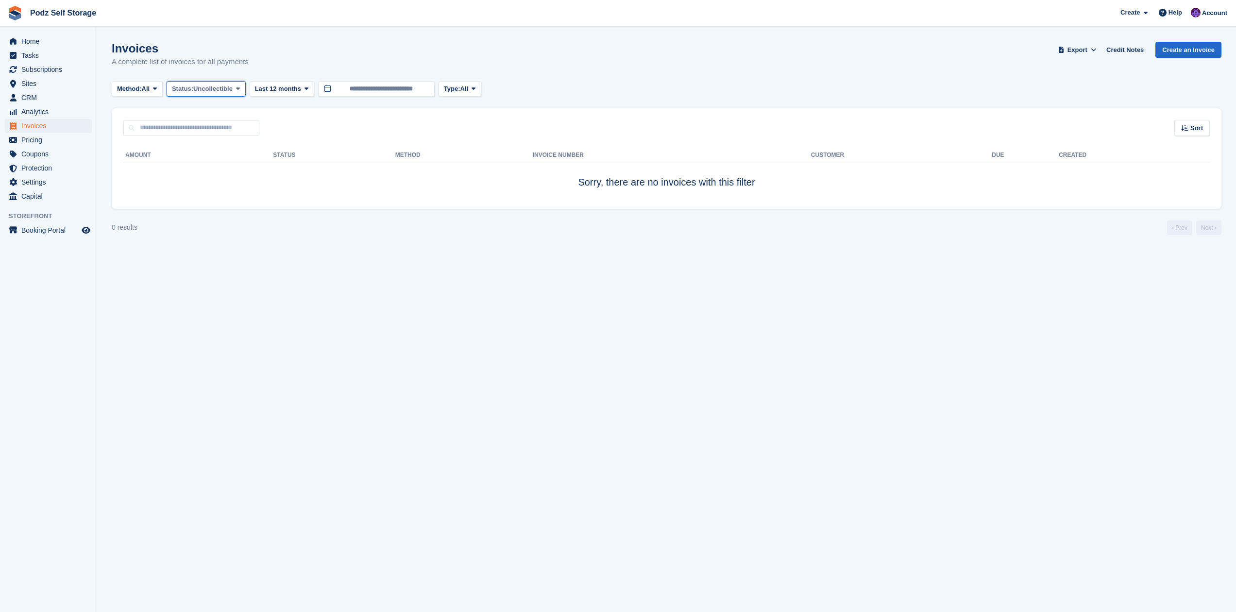
click at [224, 93] on span "Uncollectible" at bounding box center [212, 89] width 39 height 10
click at [220, 167] on link "Open" at bounding box center [213, 163] width 84 height 17
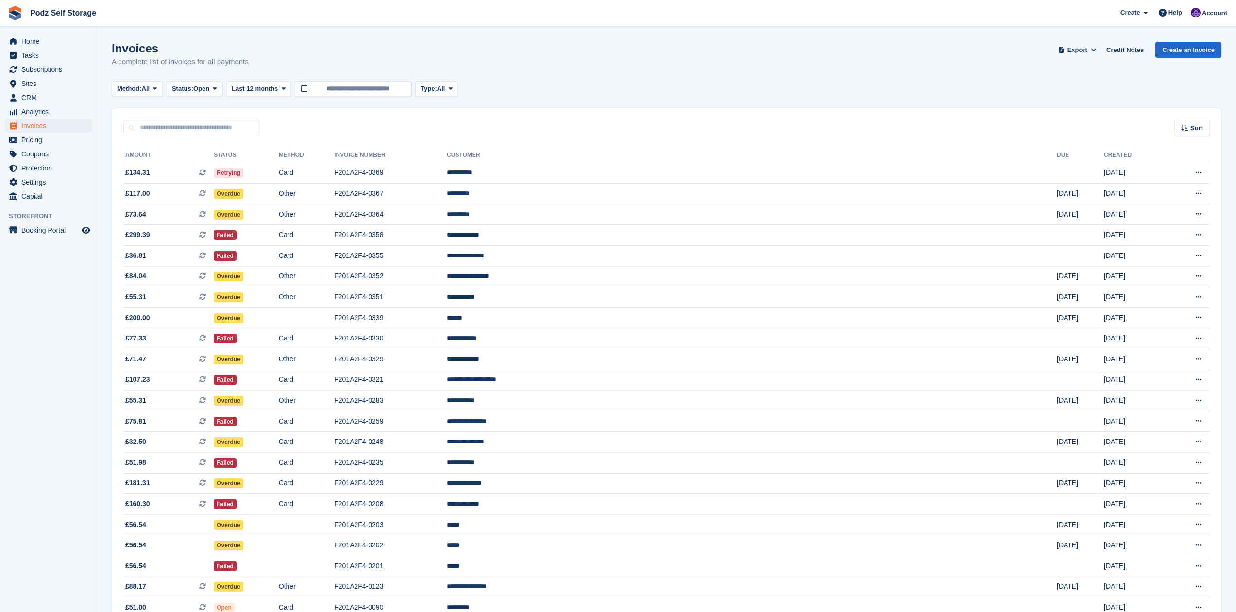
click at [12, 327] on aside "Home Tasks Subscriptions Subscriptions Subscriptions Contracts Price increases …" at bounding box center [48, 308] width 97 height 563
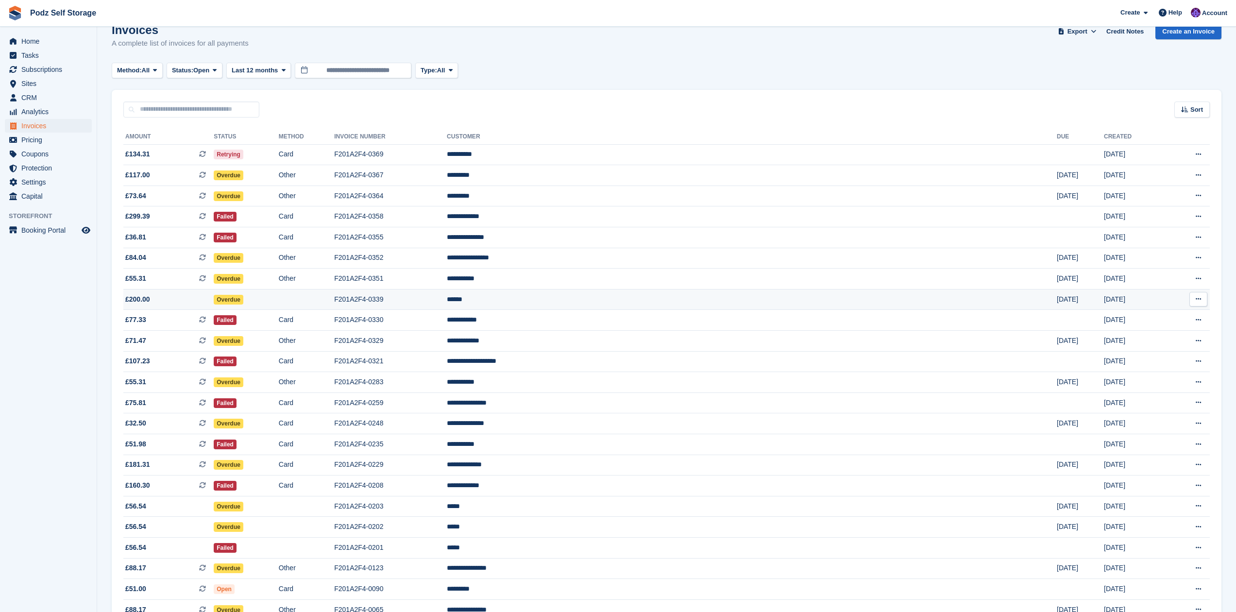
scroll to position [21, 0]
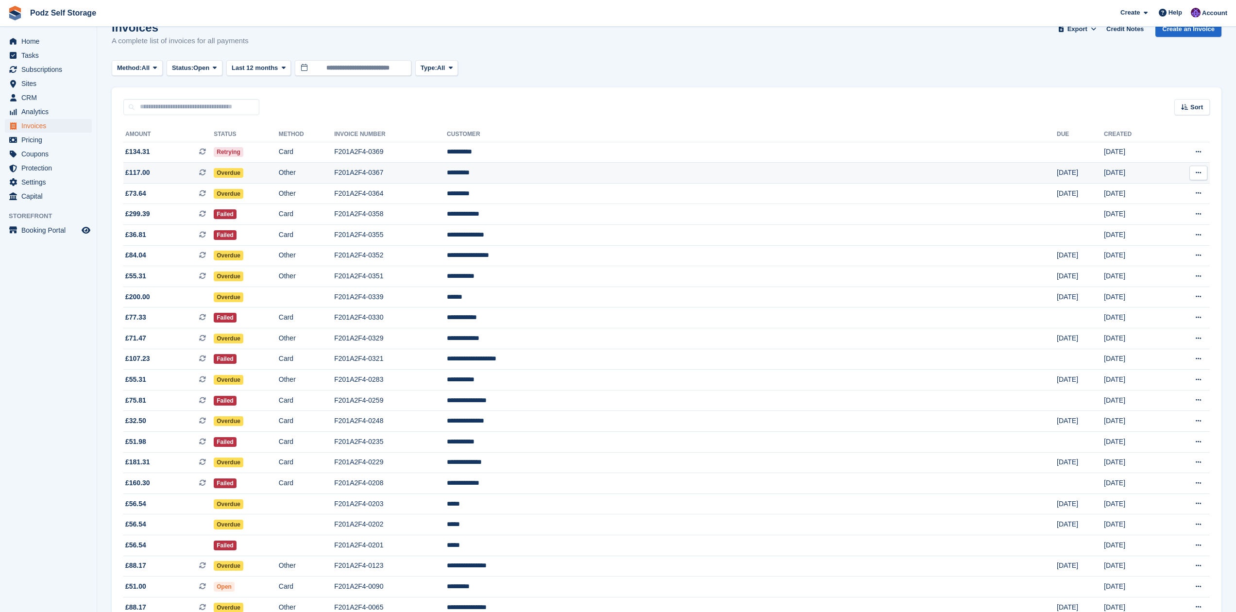
click at [214, 169] on span "£117.00 This is a recurring subscription invoice." at bounding box center [168, 172] width 90 height 10
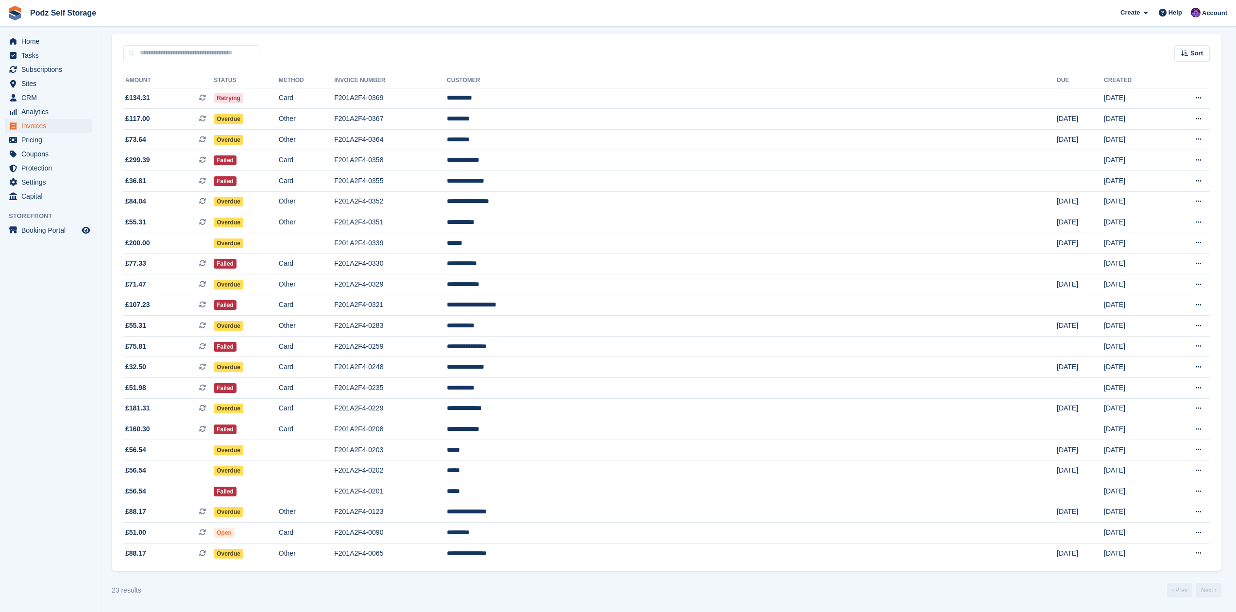
click at [445, 576] on section "Invoices A complete list of invoices for all payments Export Export Invoices Ex…" at bounding box center [666, 268] width 1139 height 687
click at [447, 255] on td "F201A2F4-0330" at bounding box center [390, 263] width 113 height 21
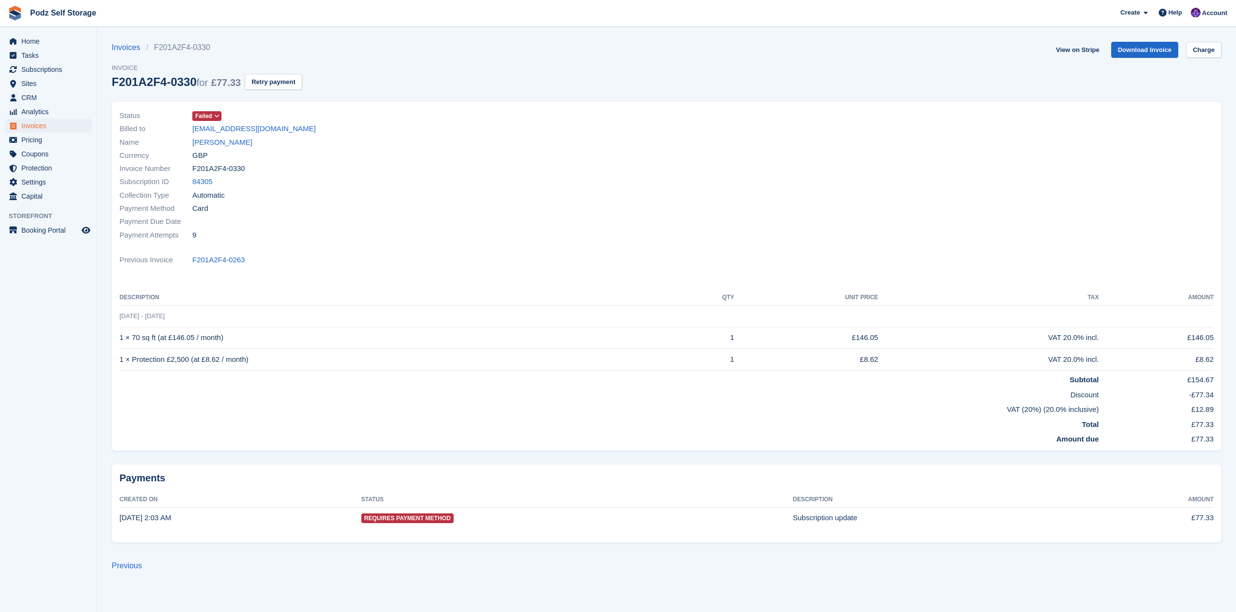
click at [219, 116] on icon at bounding box center [216, 116] width 5 height 6
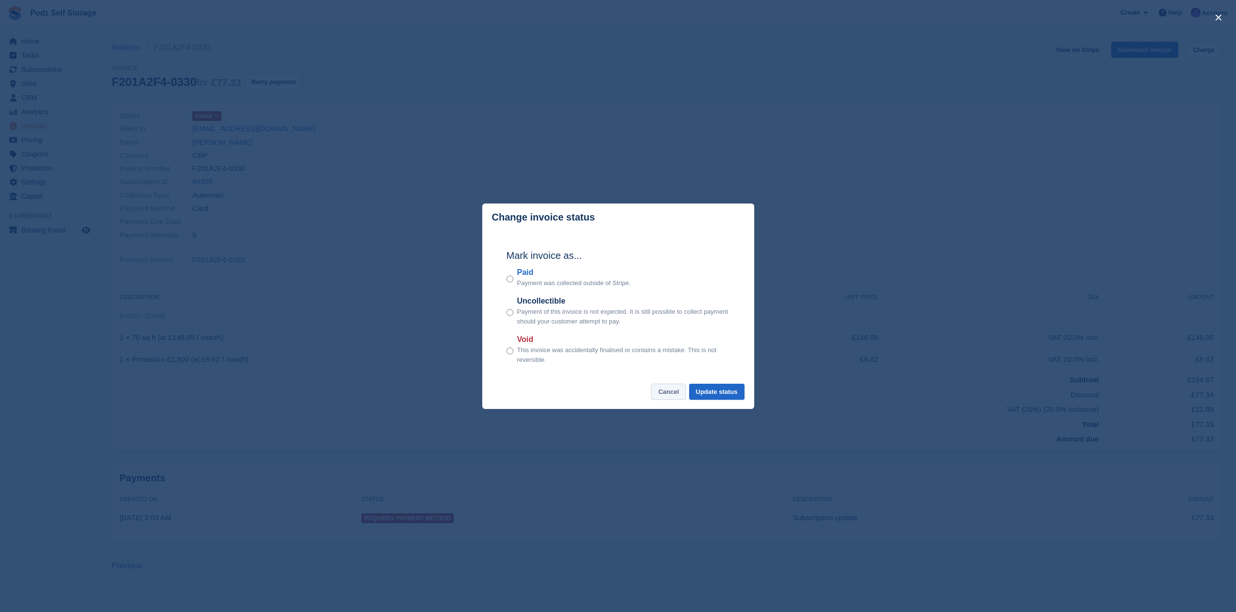
click at [662, 394] on button "Cancel" at bounding box center [668, 392] width 34 height 16
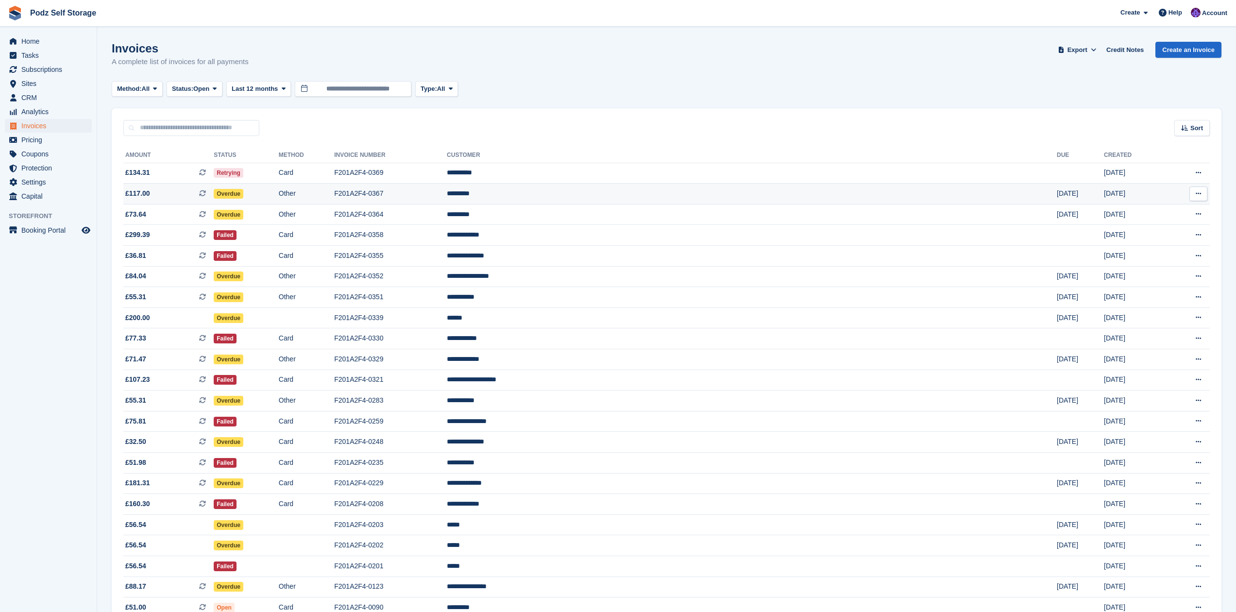
click at [173, 200] on td "£117.00 This is a recurring subscription invoice." at bounding box center [168, 194] width 90 height 21
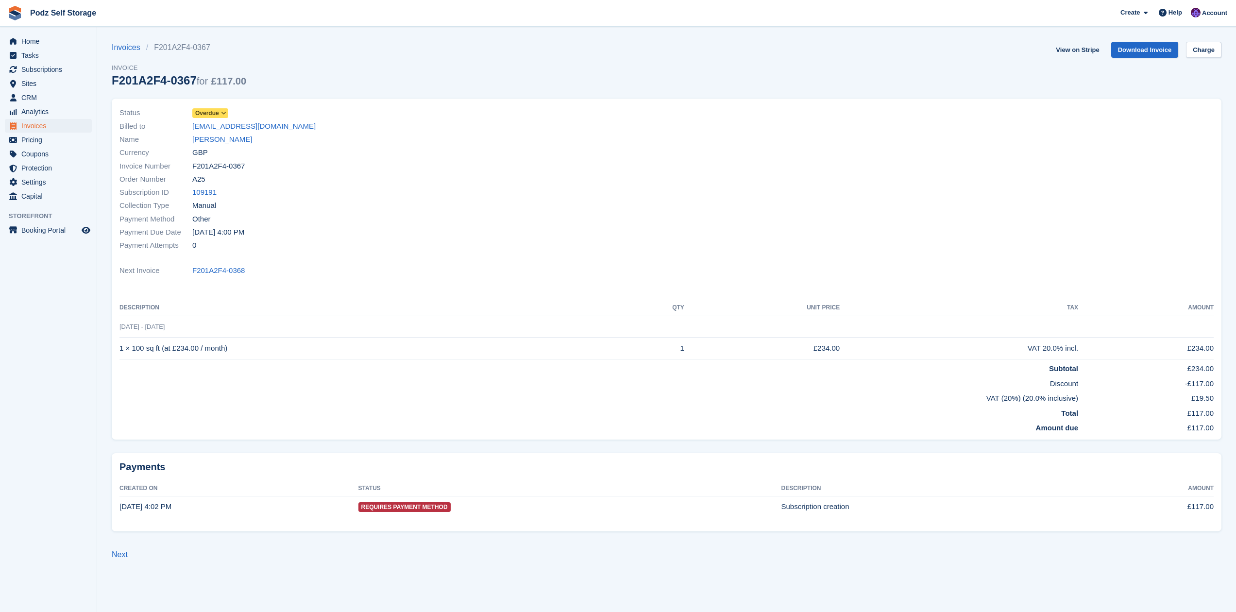
click at [228, 114] on span at bounding box center [224, 113] width 8 height 8
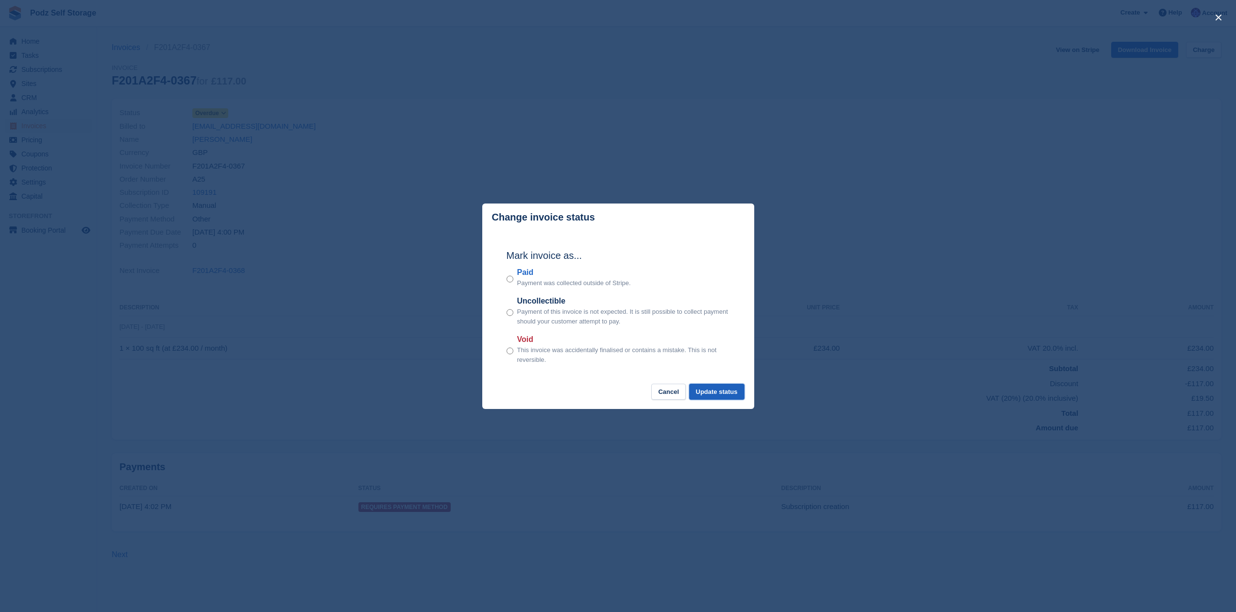
click at [729, 391] on button "Update status" at bounding box center [716, 392] width 55 height 16
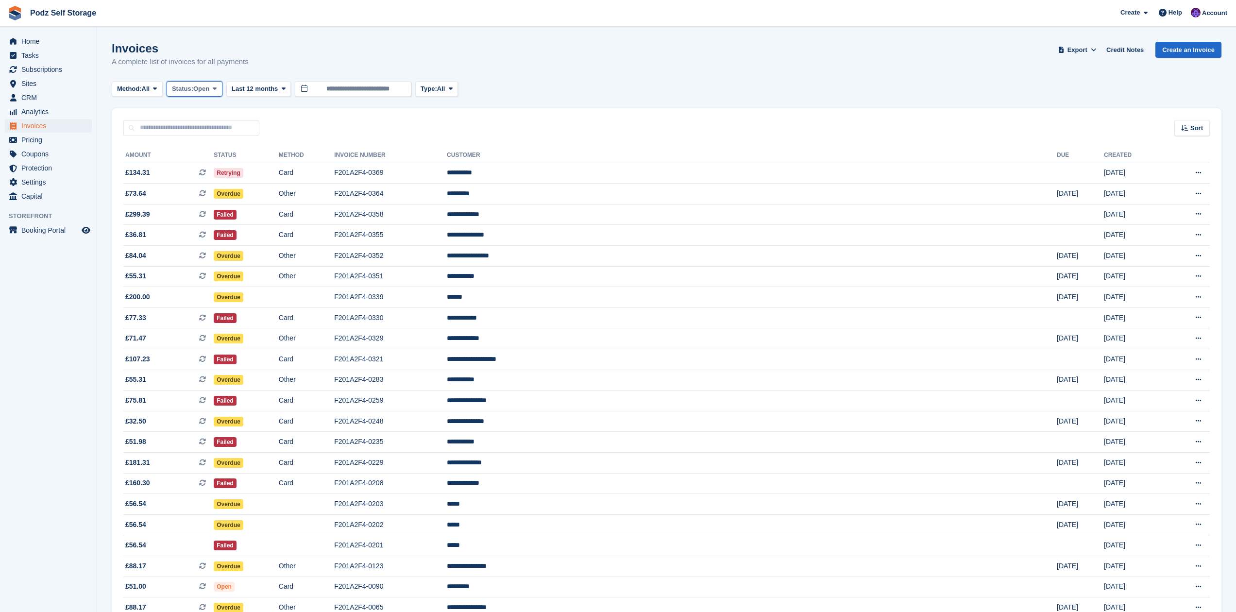
click at [217, 91] on icon at bounding box center [215, 88] width 4 height 6
click at [306, 108] on section "Invoices A complete list of invoices for all payments Export Export Invoices Ex…" at bounding box center [666, 333] width 1139 height 666
click at [517, 66] on div "Invoices A complete list of invoices for all payments Export Export Invoices Ex…" at bounding box center [666, 60] width 1109 height 37
click at [447, 388] on td "F201A2F4-0283" at bounding box center [390, 379] width 113 height 21
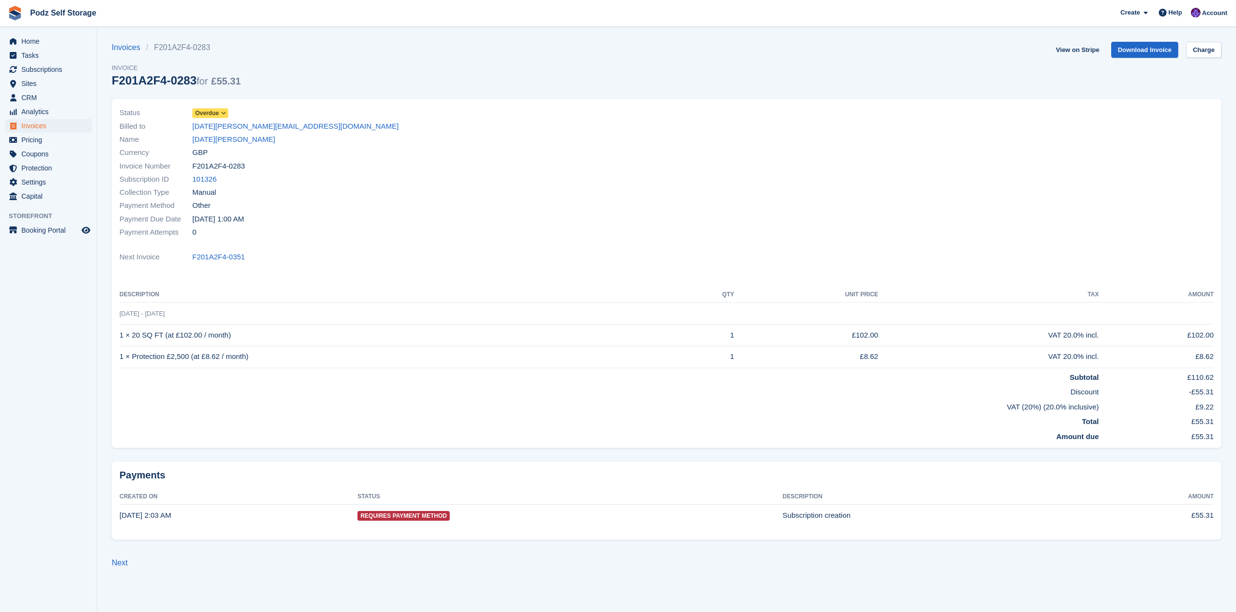
click at [311, 214] on div "Payment Due Date [DATE] 1:00 AM" at bounding box center [389, 218] width 541 height 13
click at [197, 128] on link "[DATE][PERSON_NAME][EMAIL_ADDRESS][DOMAIN_NAME]" at bounding box center [295, 126] width 206 height 11
